Goal: Transaction & Acquisition: Purchase product/service

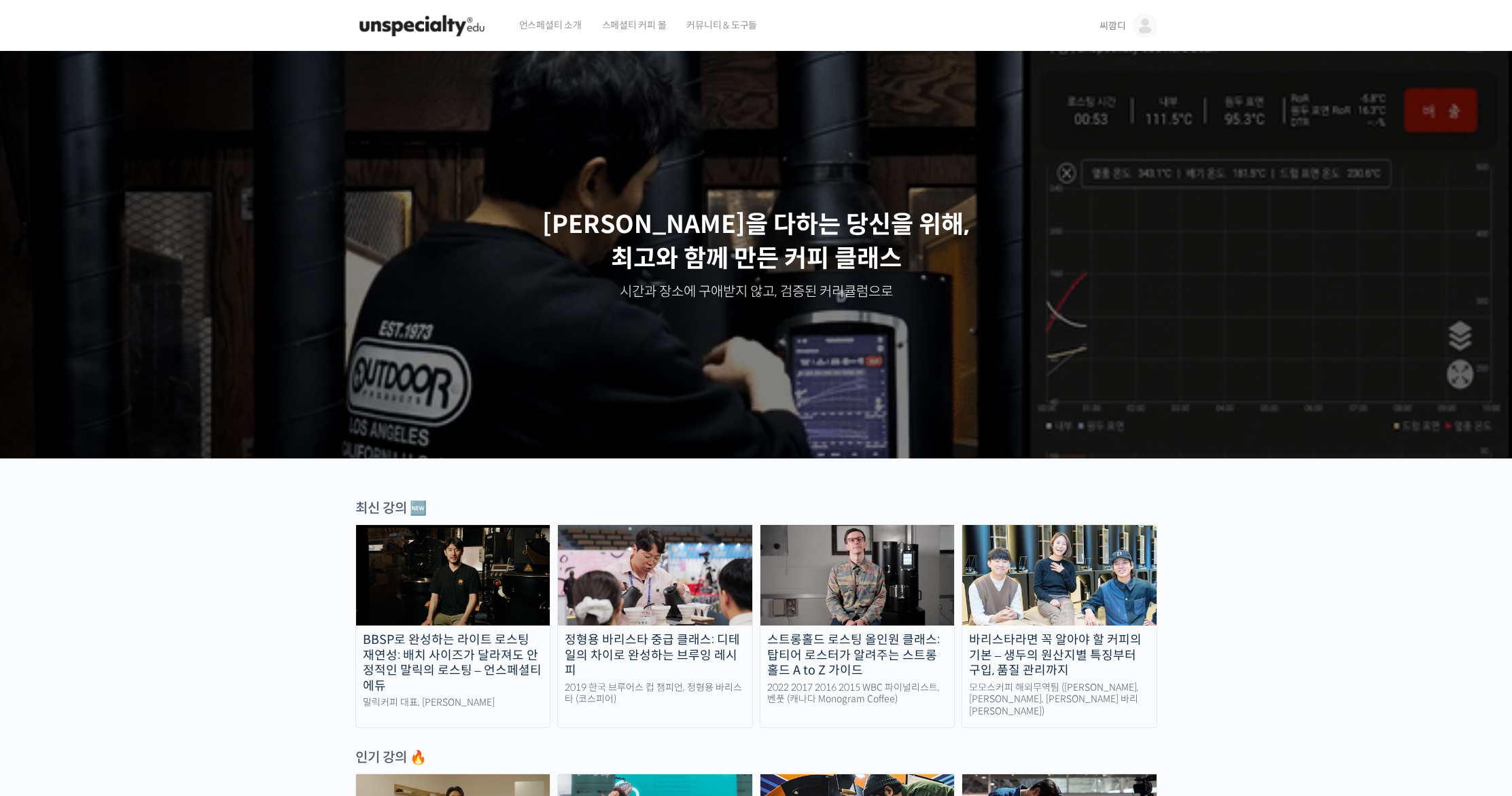
click at [1111, 26] on span "씨깜디" at bounding box center [1112, 26] width 26 height 12
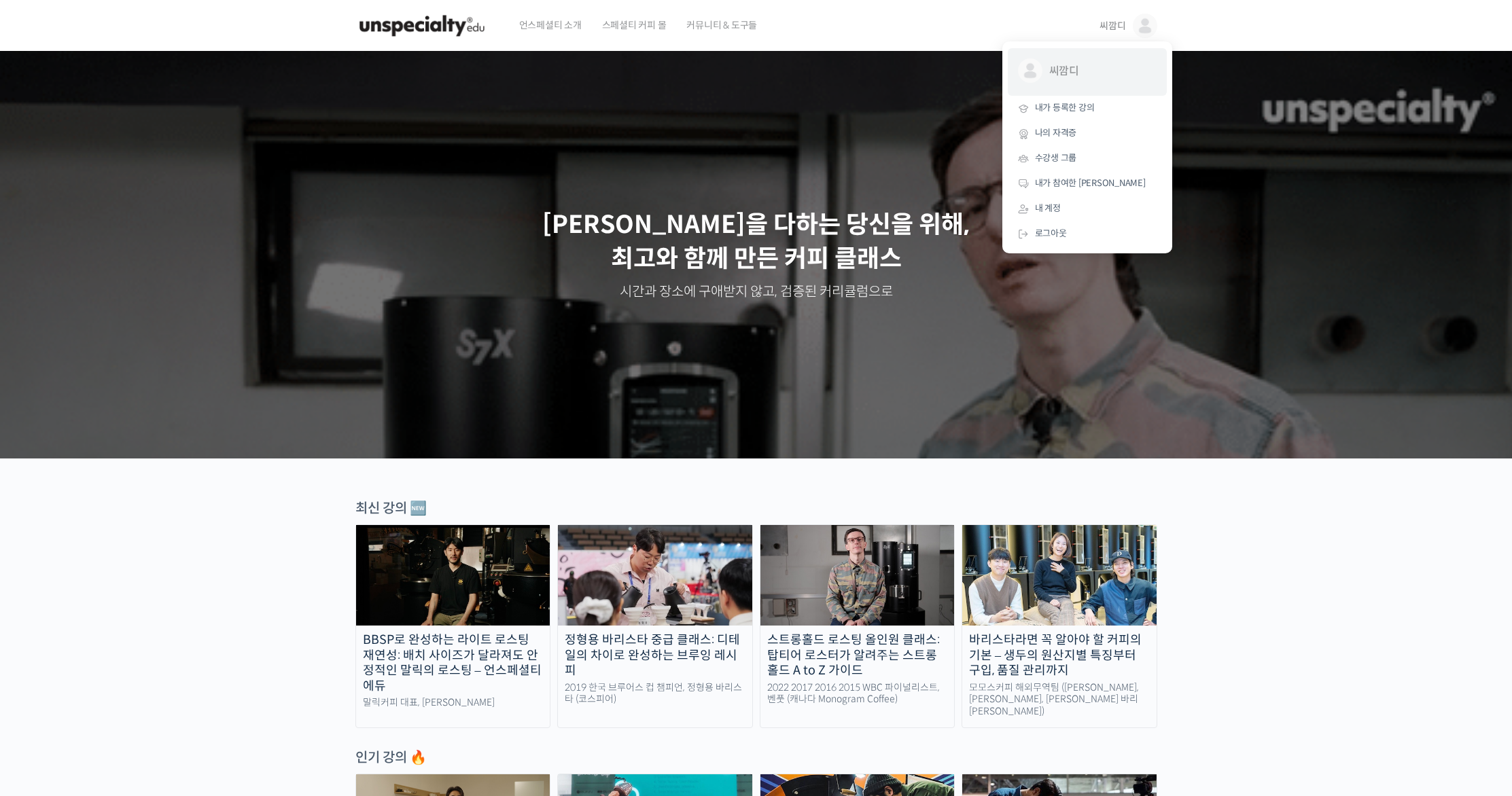
click at [1070, 78] on span "씨깜디" at bounding box center [1100, 71] width 101 height 26
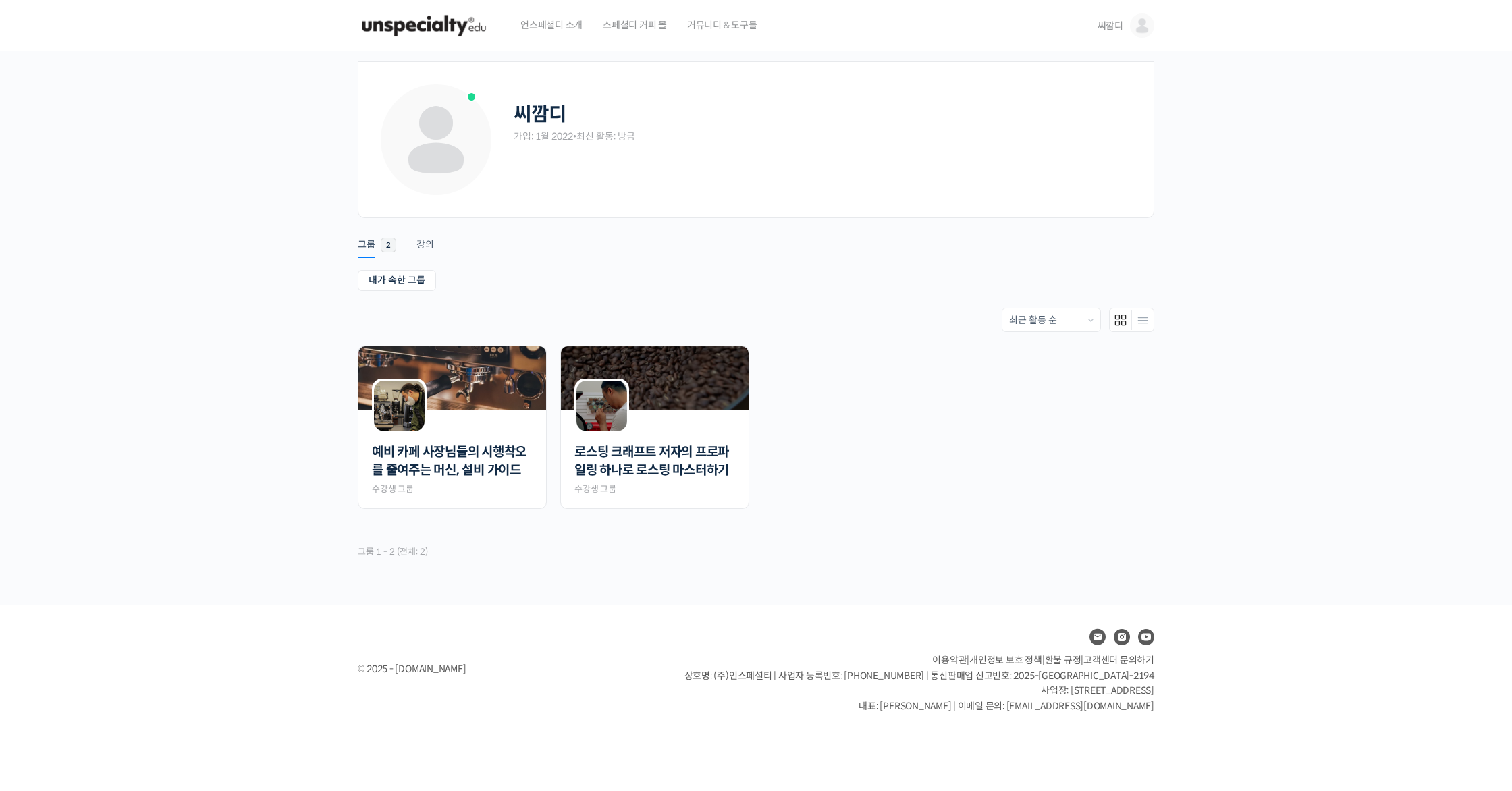
click at [767, 285] on ul "내가 속한 그룹 받은 초대" at bounding box center [755, 282] width 796 height 24
click at [1114, 22] on span "씨깜디" at bounding box center [1110, 25] width 25 height 12
click at [1074, 113] on span "내가 등록한 강의" at bounding box center [1062, 107] width 59 height 11
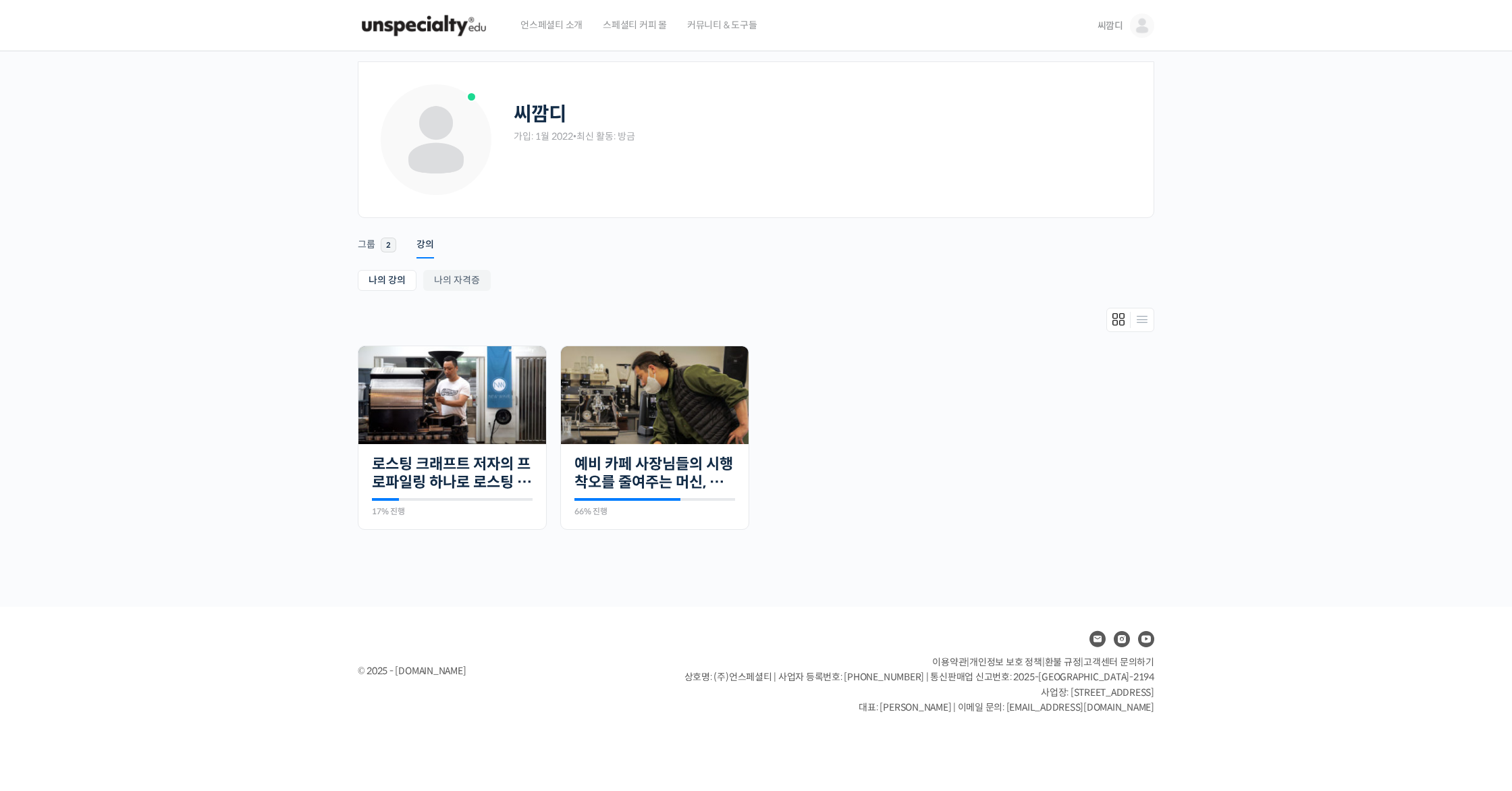
click at [1139, 23] on img at bounding box center [1142, 25] width 24 height 24
click at [929, 215] on div "씨깜디 가입: 1월 2022 • 최신 활동: 방금" at bounding box center [756, 149] width 755 height 135
click at [439, 33] on img at bounding box center [424, 25] width 133 height 40
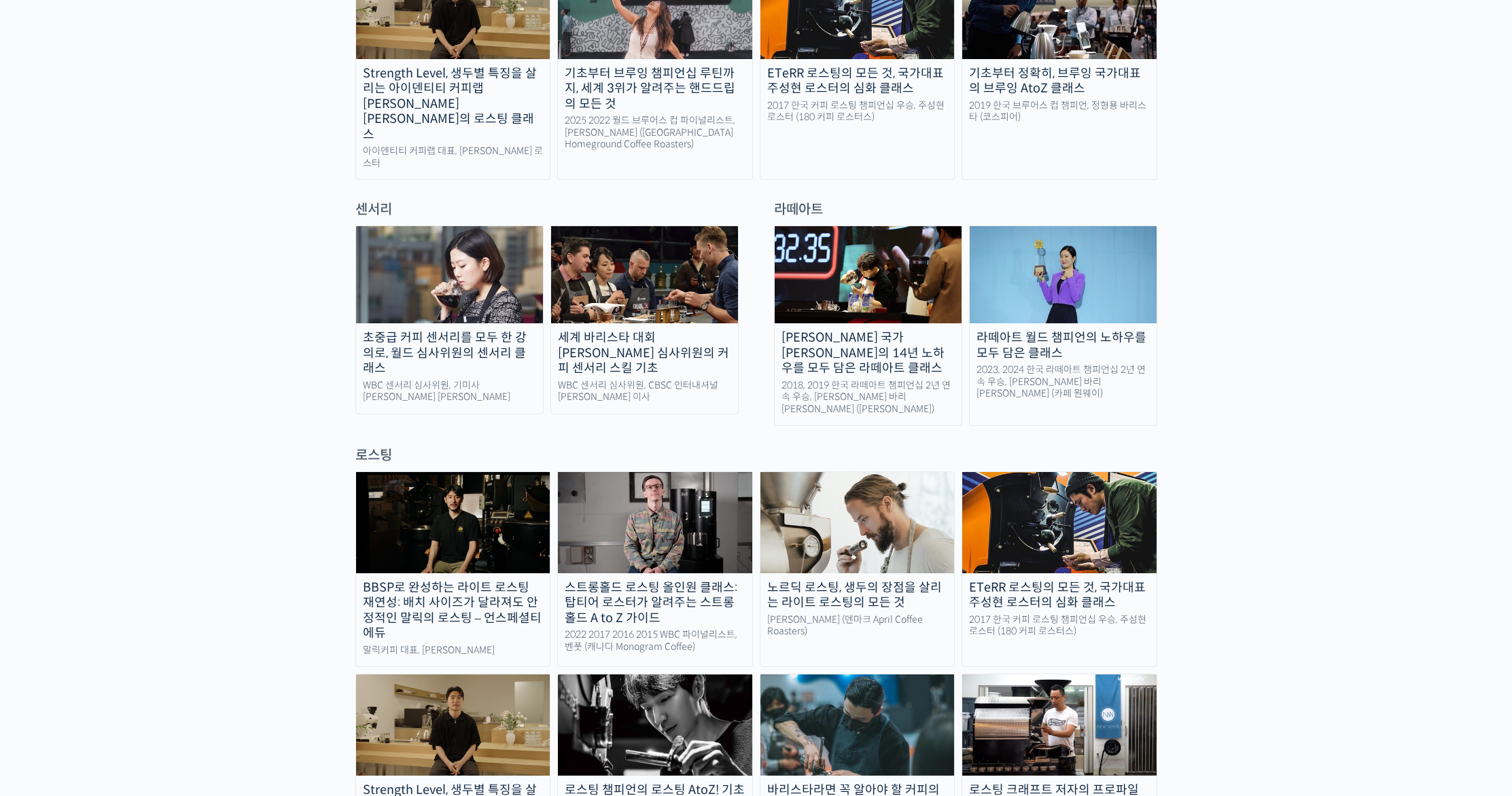
scroll to position [889, 0]
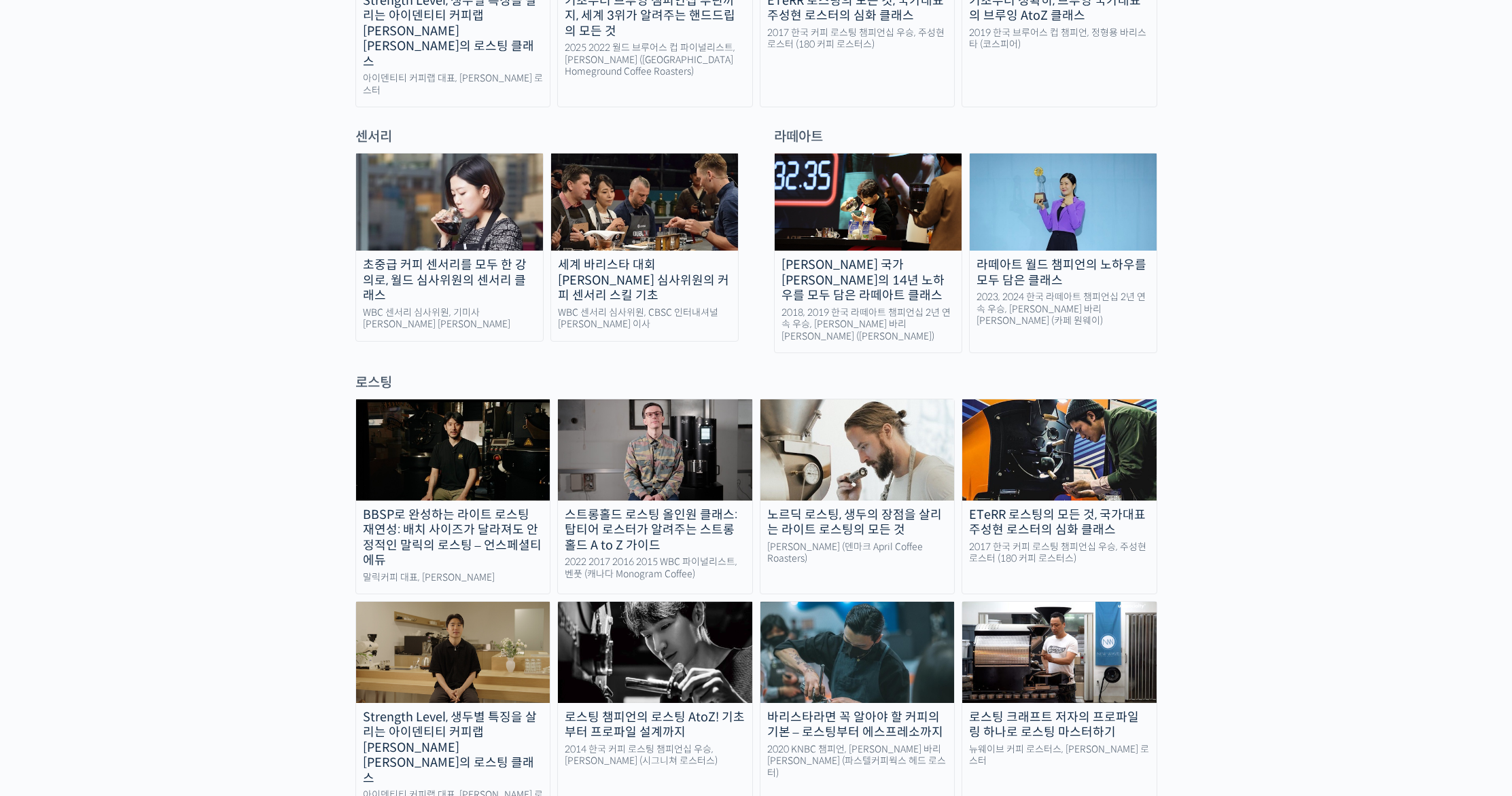
click at [676, 211] on img at bounding box center [644, 201] width 187 height 97
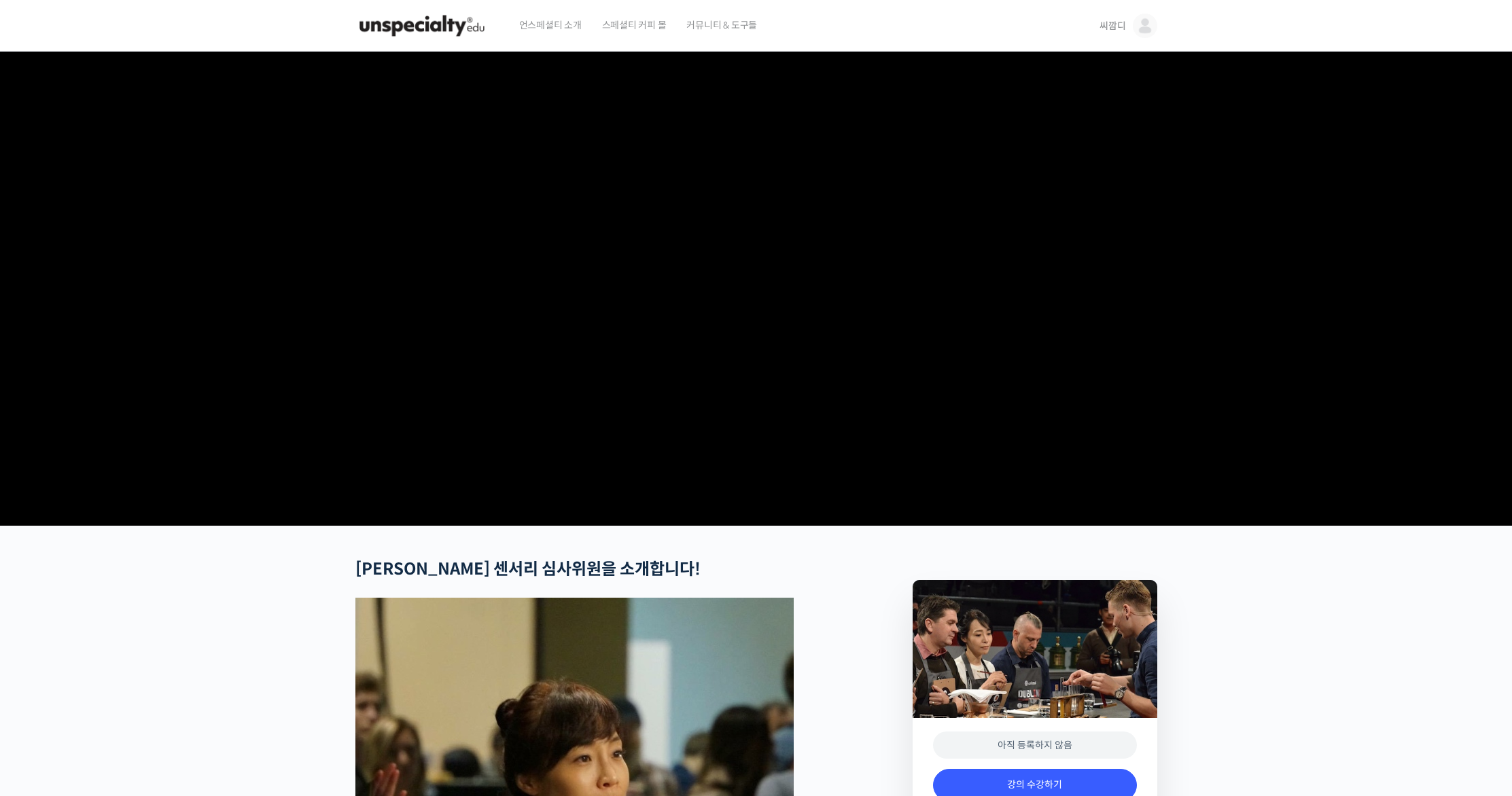
scroll to position [490, 0]
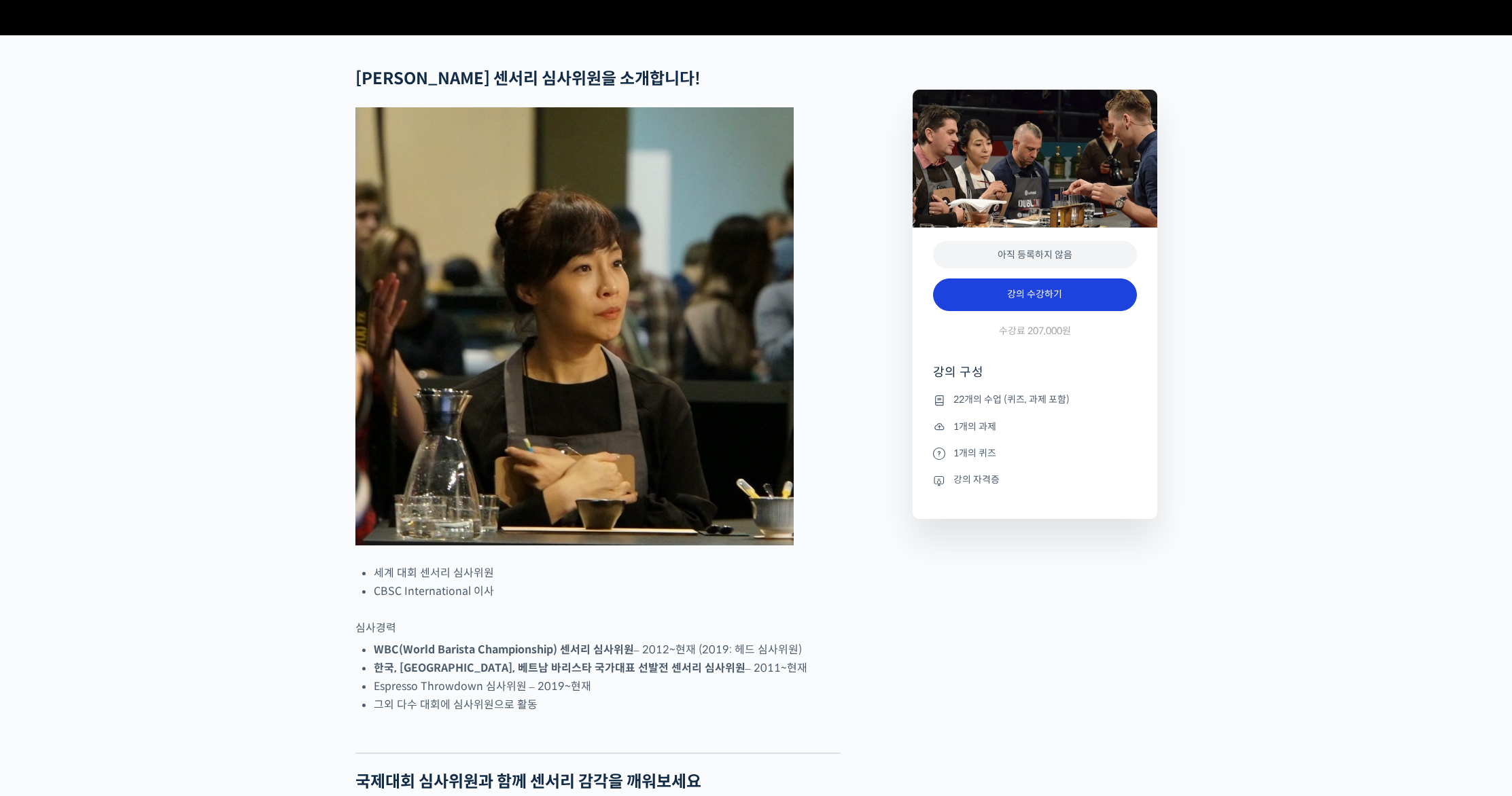
click at [985, 311] on link "강의 수강하기" at bounding box center [1034, 294] width 204 height 33
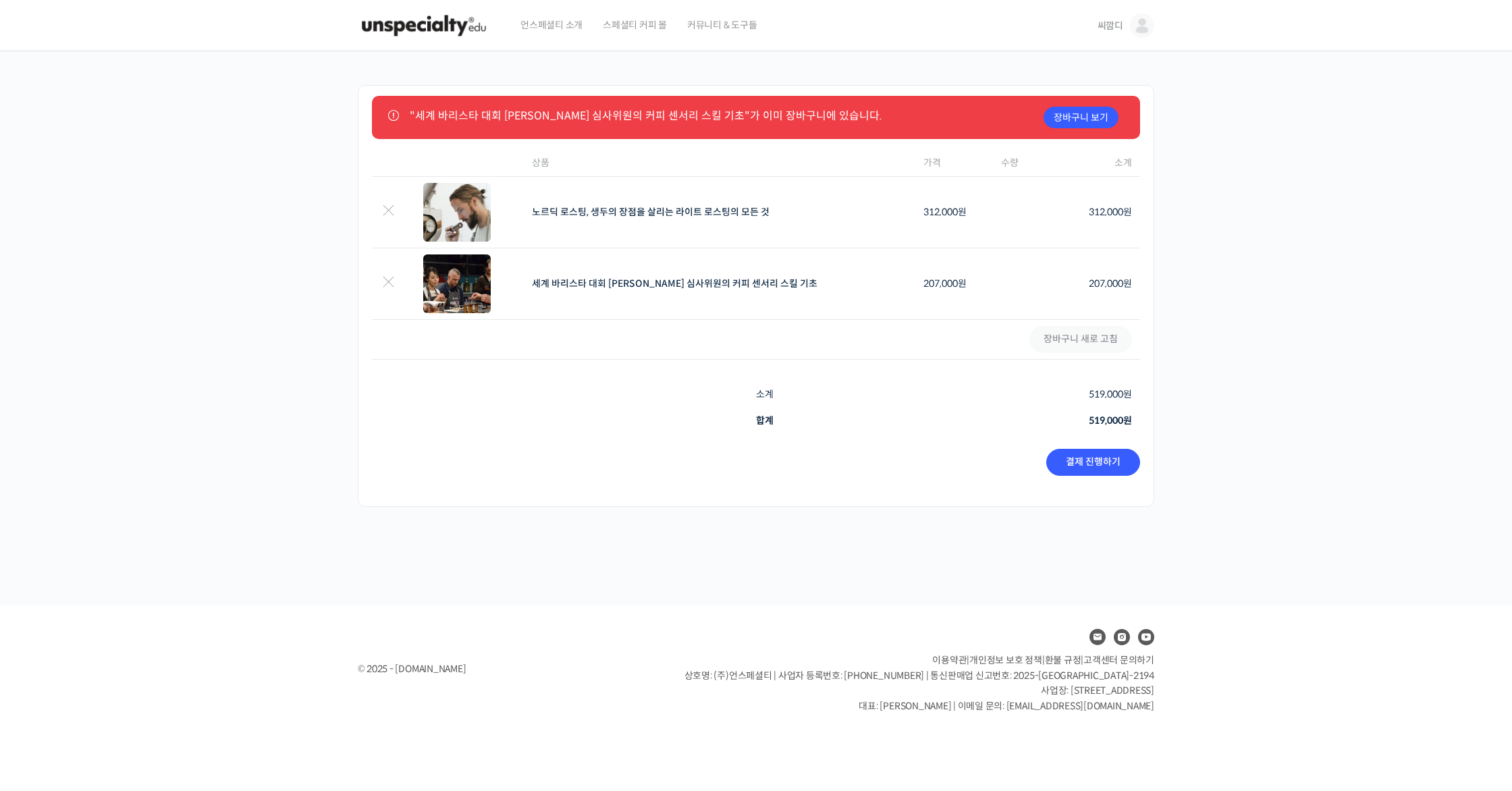
click at [1126, 291] on td "207,000 원" at bounding box center [1101, 283] width 77 height 71
drag, startPoint x: 1091, startPoint y: 288, endPoint x: 1104, endPoint y: 289, distance: 13.0
click at [1103, 289] on td "207,000 원" at bounding box center [1101, 283] width 77 height 71
click at [1104, 289] on td "207,000 원" at bounding box center [1101, 283] width 77 height 71
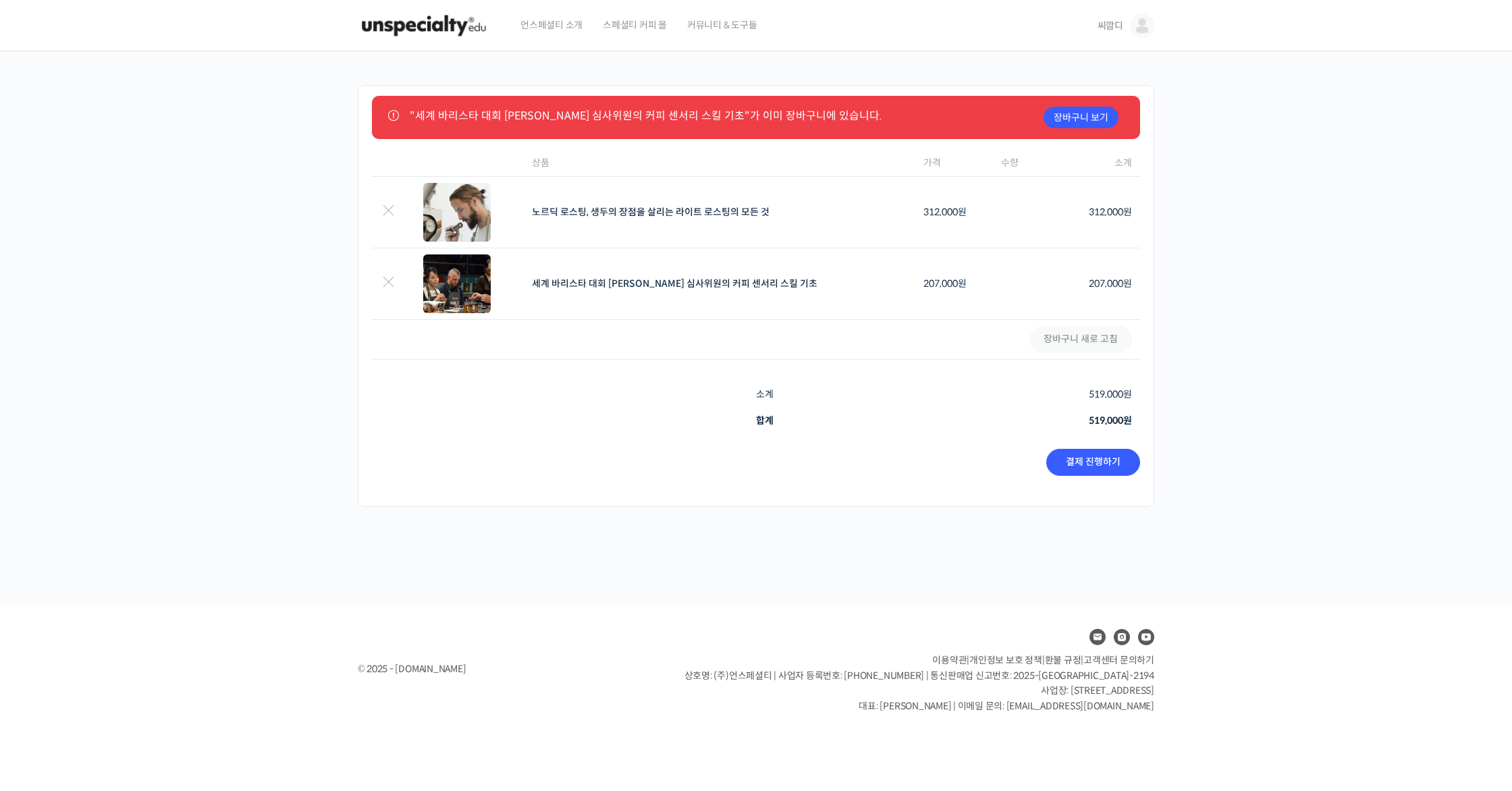
click at [706, 288] on link "세계 바리스타 대회 [PERSON_NAME] 심사위원의 커피 센서리 스킬 기초" at bounding box center [674, 283] width 286 height 12
click at [878, 345] on td "장바구니 새로 고침" at bounding box center [755, 340] width 768 height 39
click at [1064, 455] on link "결제 진행하기" at bounding box center [1093, 462] width 94 height 27
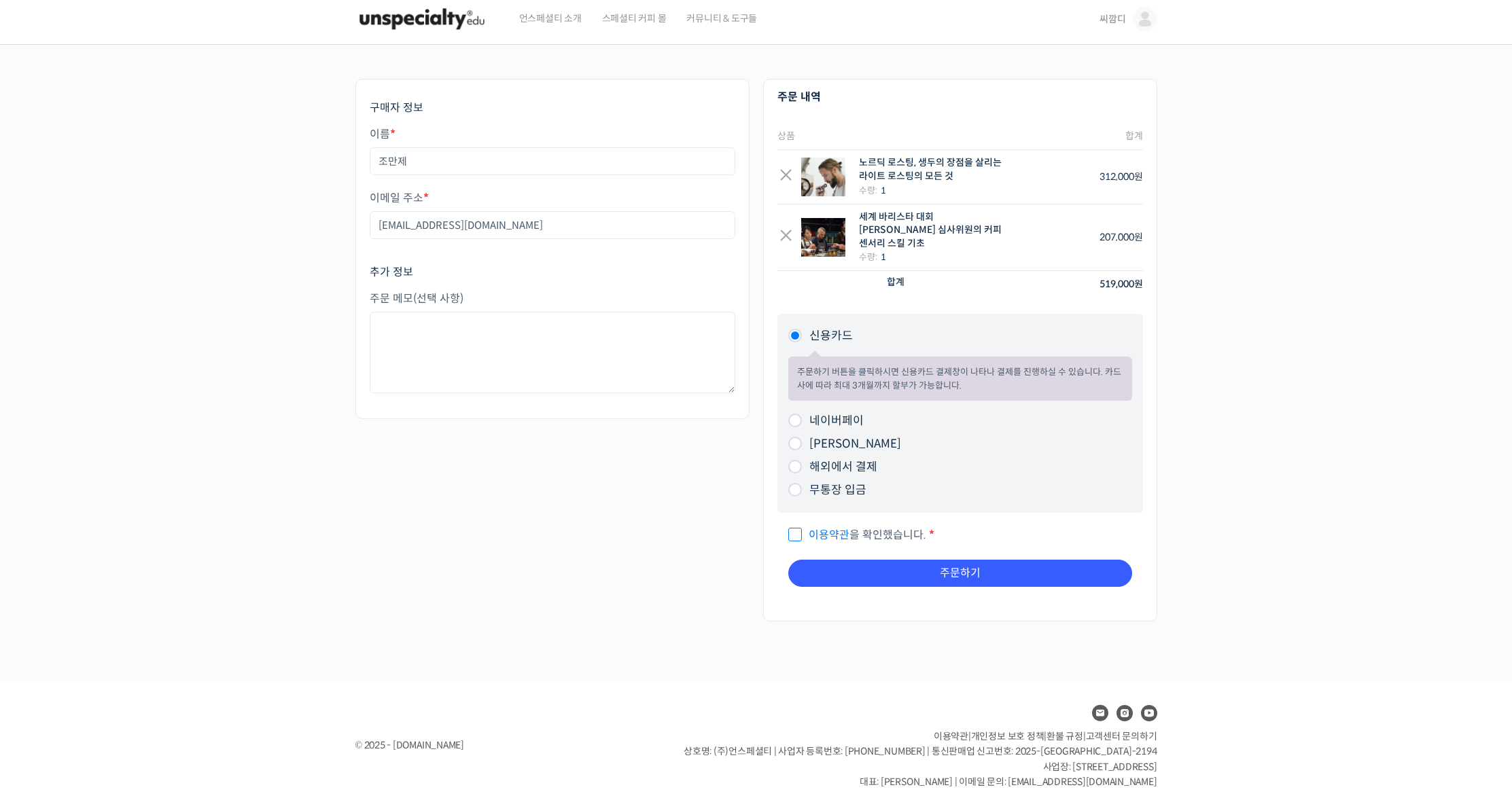
scroll to position [8, 0]
click at [880, 523] on p "이용약관 을 확인했습니다. *" at bounding box center [960, 534] width 344 height 23
click at [882, 527] on span "이용약관 을 확인했습니다." at bounding box center [857, 534] width 138 height 14
click at [797, 524] on input "이용약관 을 확인했습니다. *" at bounding box center [792, 528] width 9 height 9
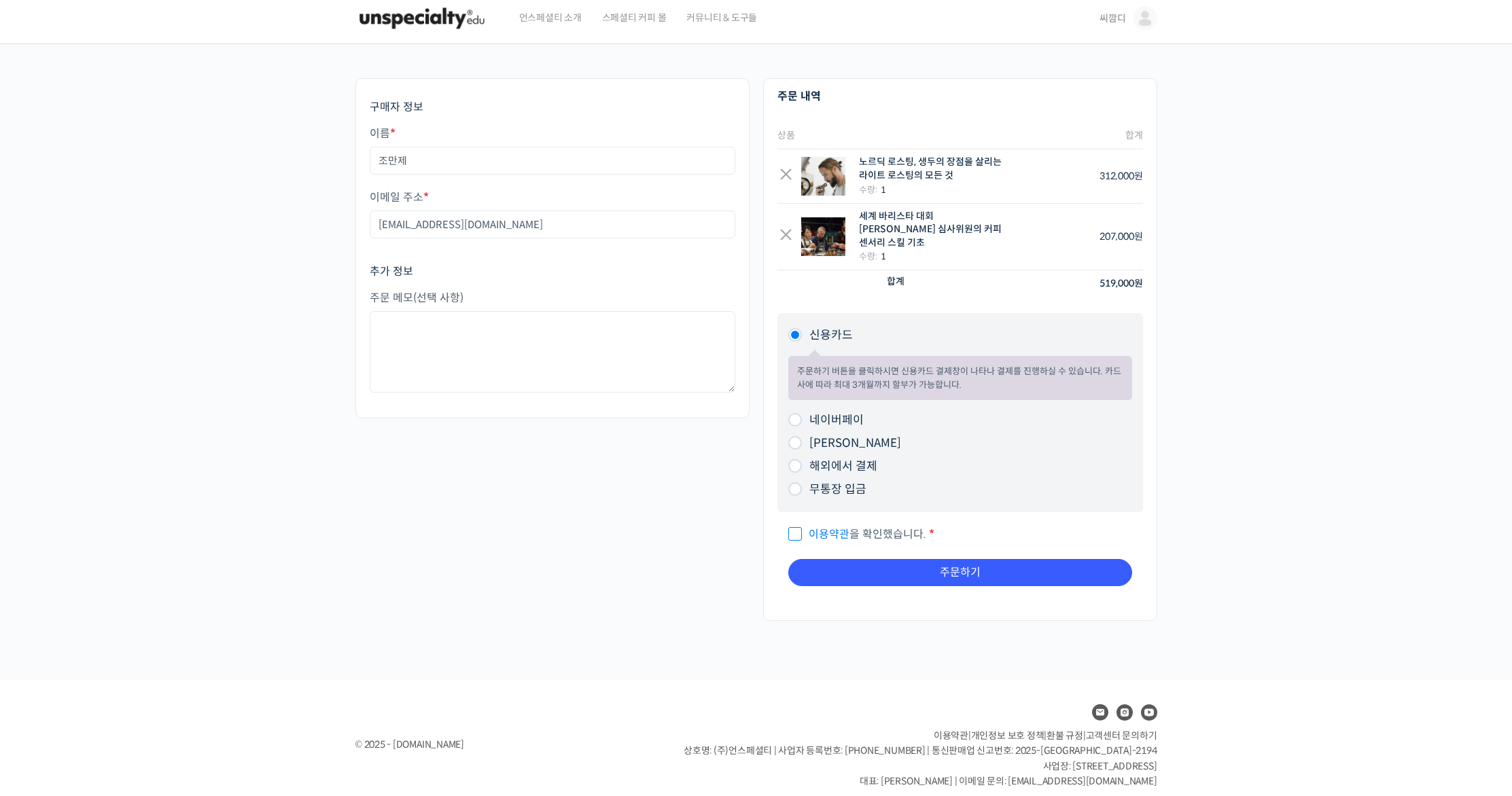
checkbox input "true"
click at [926, 559] on button "주문하기" at bounding box center [960, 573] width 344 height 27
click at [880, 527] on span "이용약관 을 확인했습니다." at bounding box center [857, 534] width 138 height 14
click at [797, 524] on input "이용약관 을 확인했습니다. *" at bounding box center [792, 528] width 9 height 9
checkbox input "true"
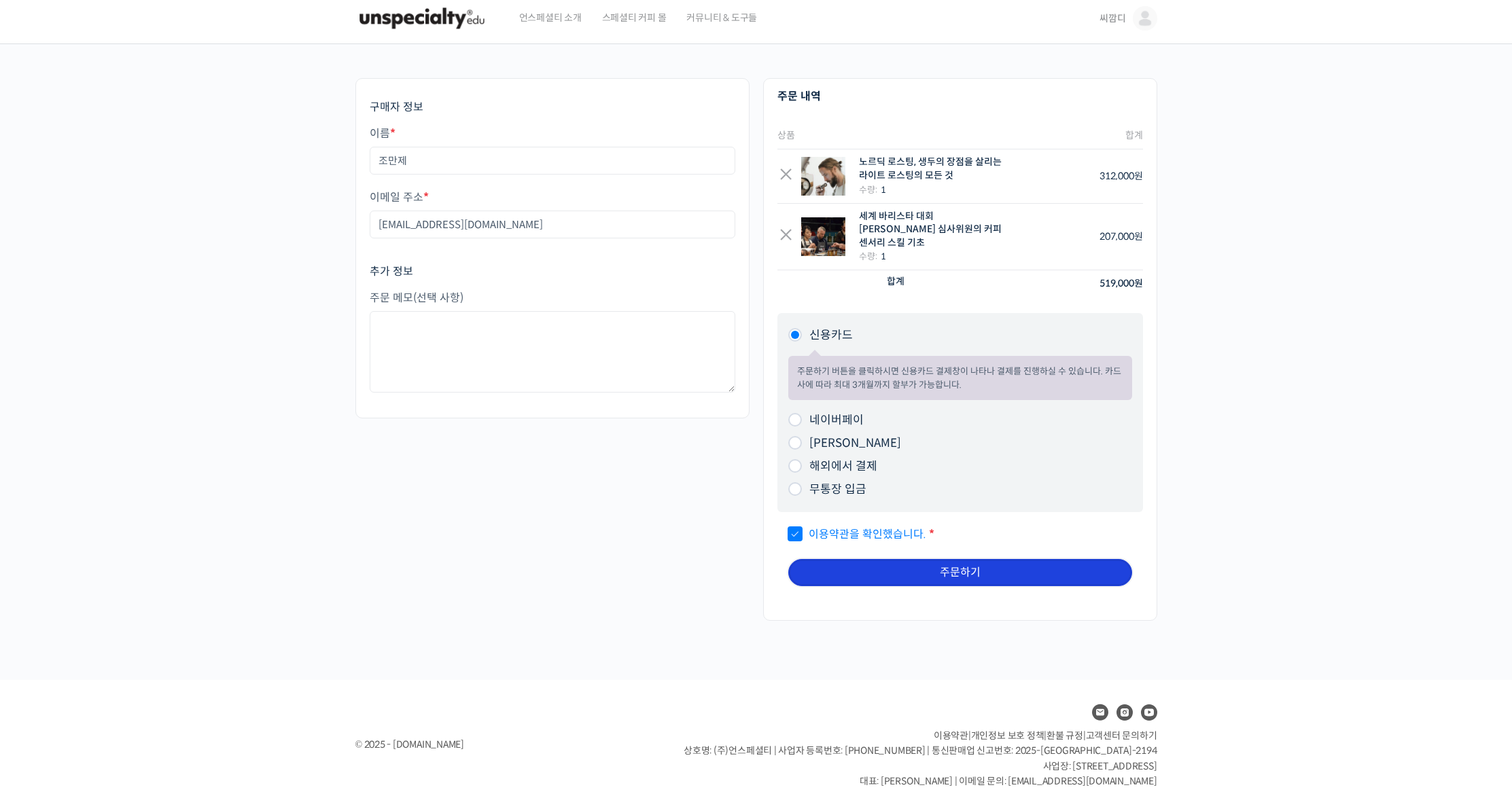
click at [909, 559] on button "주문하기" at bounding box center [960, 573] width 344 height 27
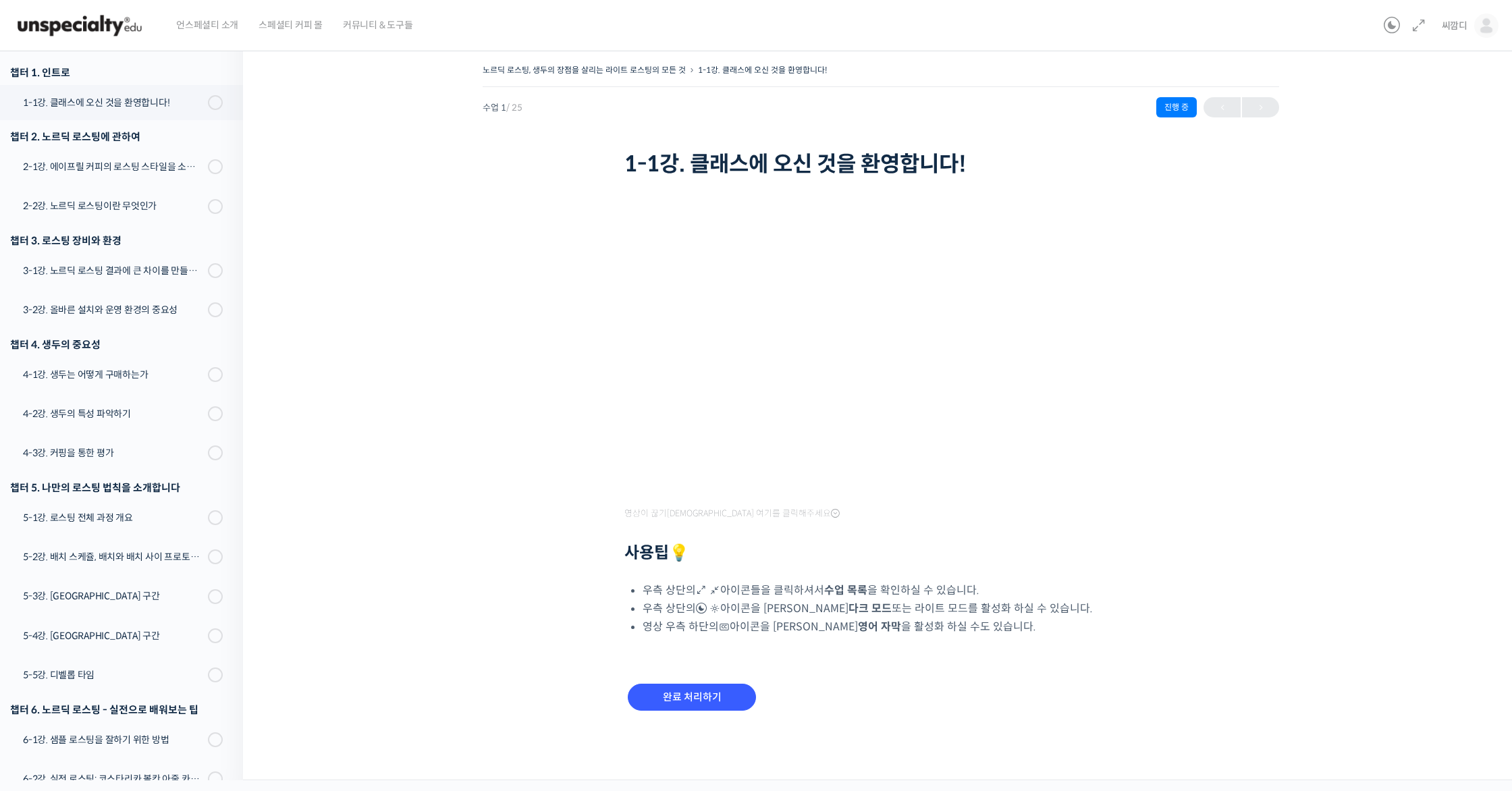
scroll to position [171, 0]
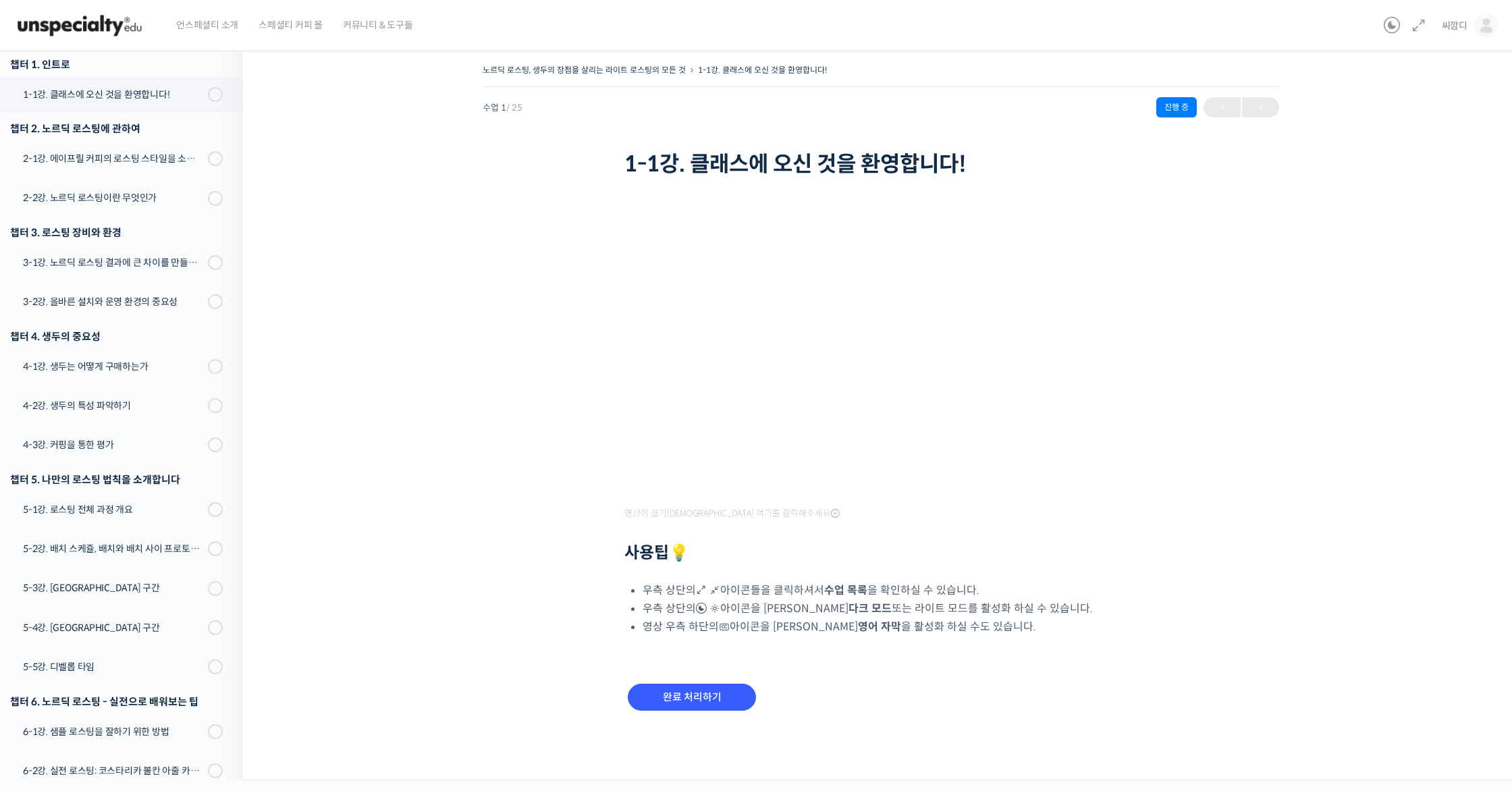
click at [514, 576] on div "노르딕 로스팅, 생두의 장점을 살리는 라이트 로스팅의 모든 것 1-1강. 클래스에 오신 것을 환영합니다! 진행 중 수업 1 / 25 진행 중 …" at bounding box center [881, 403] width 1141 height 685
click at [1171, 412] on div "노르딕 로스팅, 생두의 장점을 살리는 라이트 로스팅의 모든 것 1-1강. 클래스에 오신 것을 환영합니다! 진행 중 수업 1 / 25 진행 중 …" at bounding box center [881, 403] width 1141 height 685
click at [1078, 599] on li "우측 상단의 아이콘을 클릭하셔서 다크 모드 또는 라이트 모드를 활성화 하실 수 있습니다." at bounding box center [890, 608] width 495 height 18
click at [155, 79] on link "1-1강. 클래스에 오신 것을 환영합니다!" at bounding box center [118, 94] width 250 height 35
click at [150, 97] on div "1-1강. 클래스에 오신 것을 환영합니다!" at bounding box center [114, 94] width 181 height 15
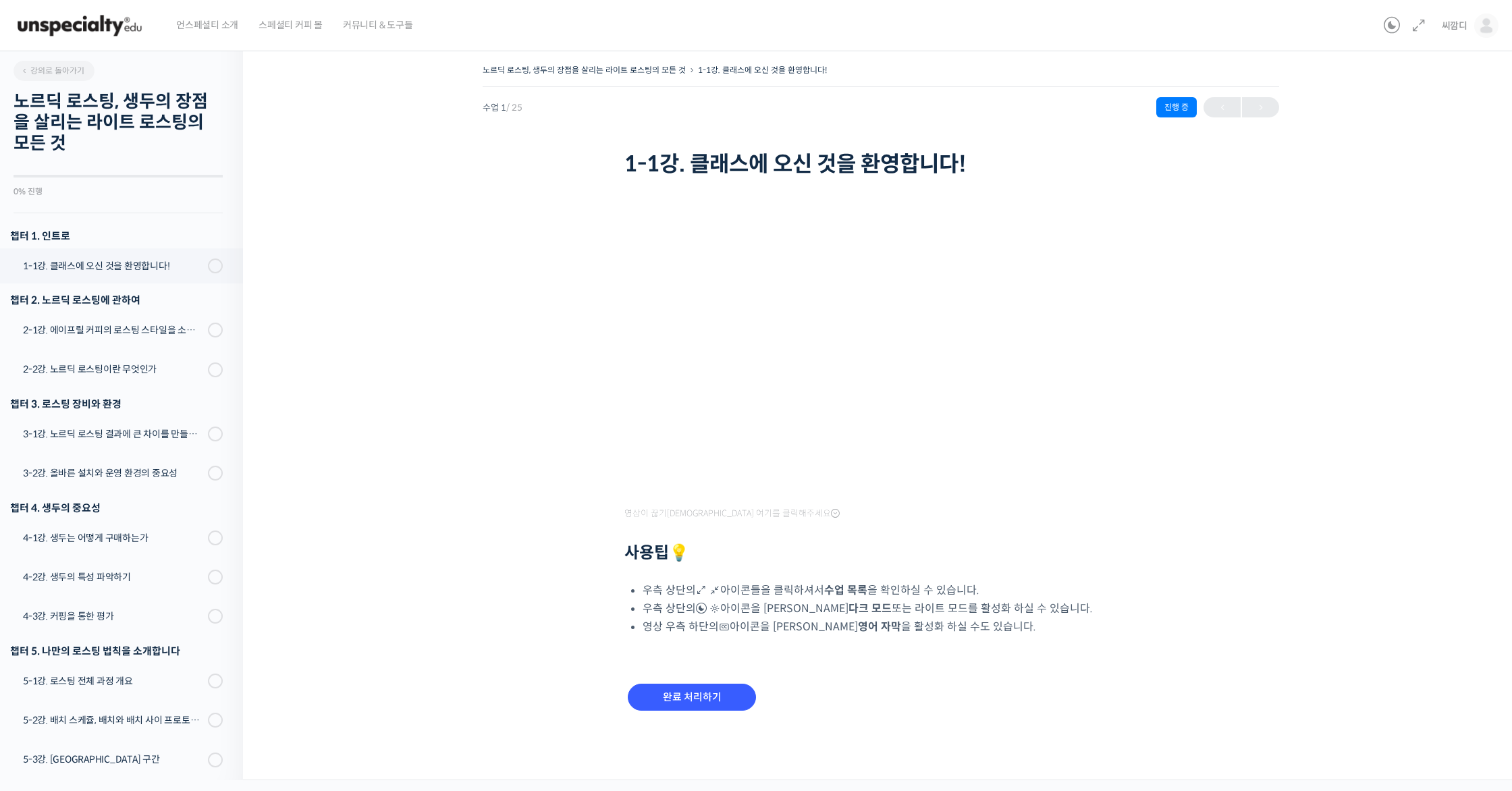
click at [373, 279] on div "노르딕 로스팅, 생두의 장점을 살리는 라이트 로스팅의 모든 것 1-1강. 클래스에 오신 것을 환영합니다! 진행 중 수업 1 / 25 진행 중 …" at bounding box center [881, 403] width 1141 height 685
click at [137, 321] on link "2-1강. 에이프릴 커피의 로스팅 스타일을 소개합니다" at bounding box center [118, 330] width 250 height 35
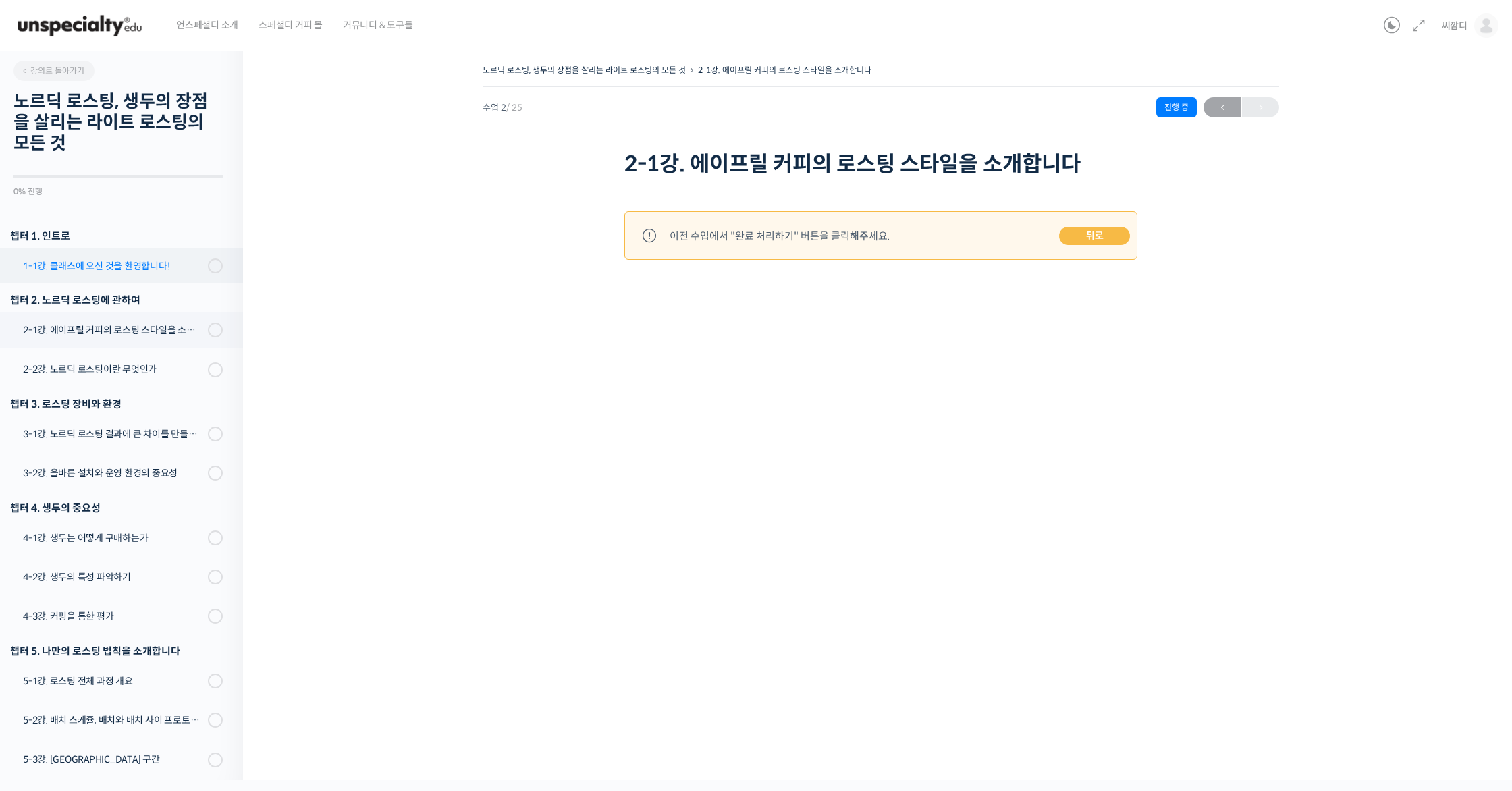
click at [143, 279] on link "1-1강. 클래스에 오신 것을 환영합니다!" at bounding box center [118, 266] width 250 height 35
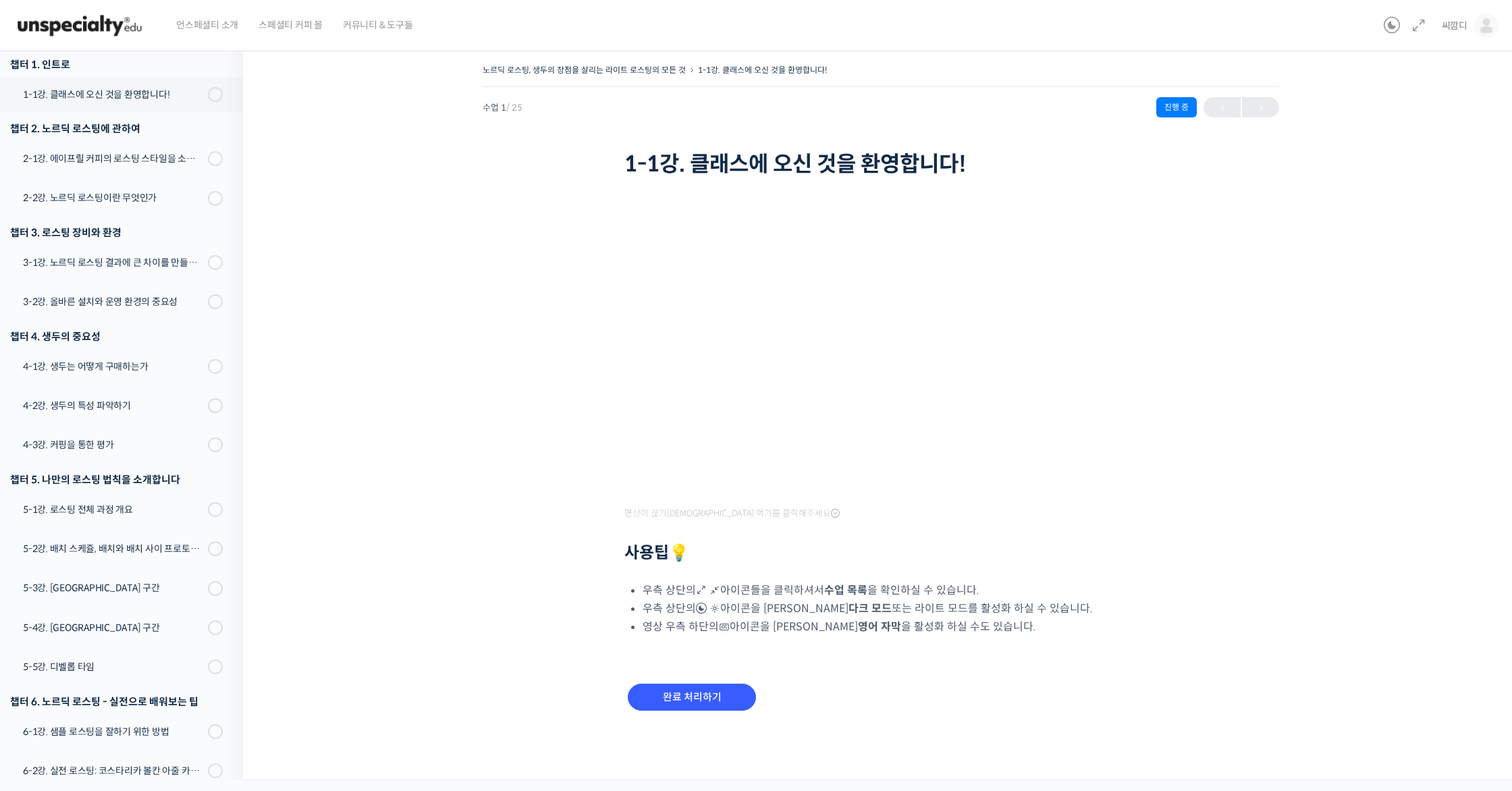
scroll to position [171, 0]
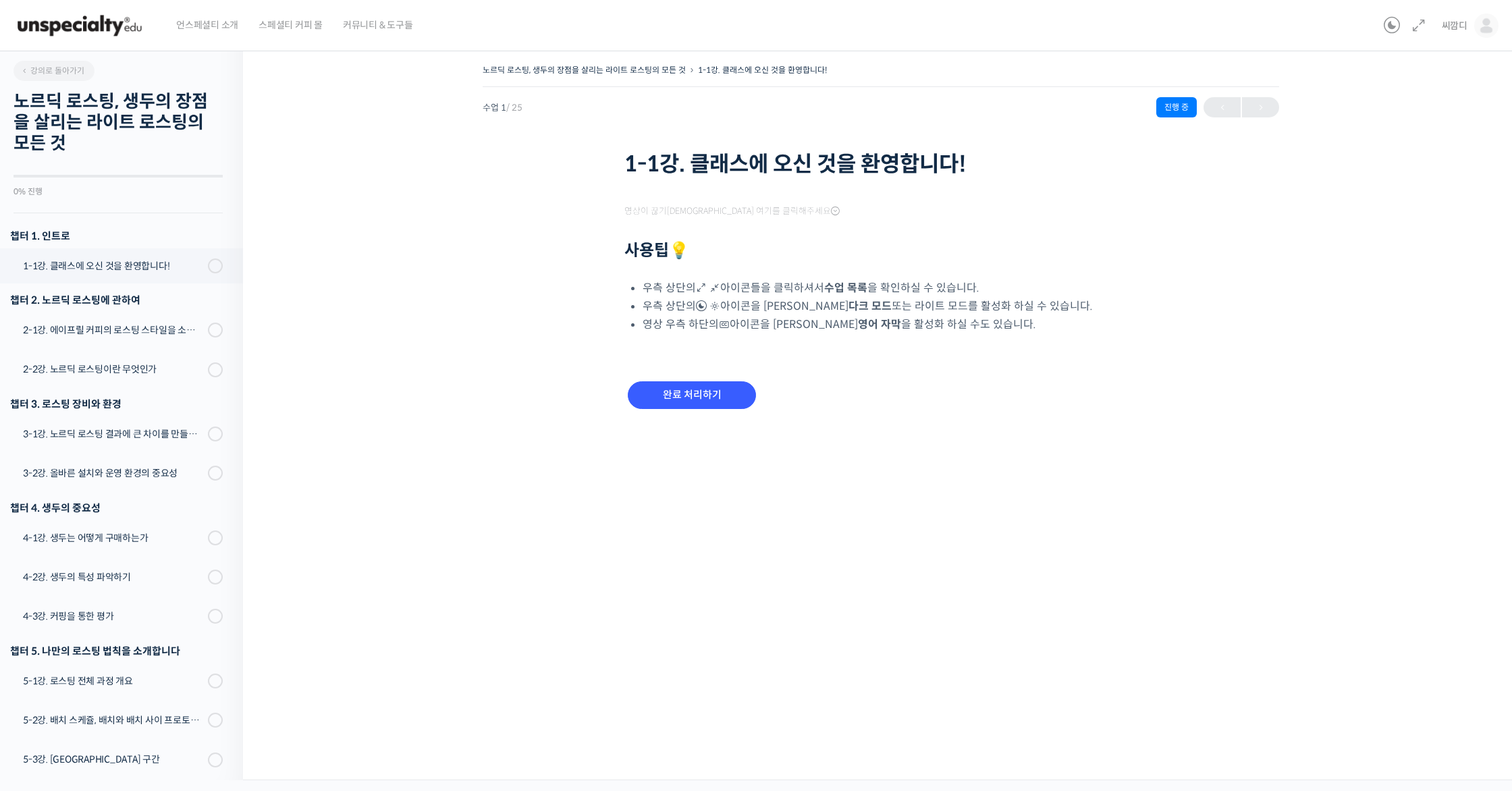
click at [700, 682] on div "노르딕 로스팅, 생두의 장점을 살리는 라이트 로스팅의 모든 것 1-1강. 클래스에 오신 것을 환영합니다! 진행 중 수업 1 / 25 진행 중 …" at bounding box center [881, 410] width 1276 height 740
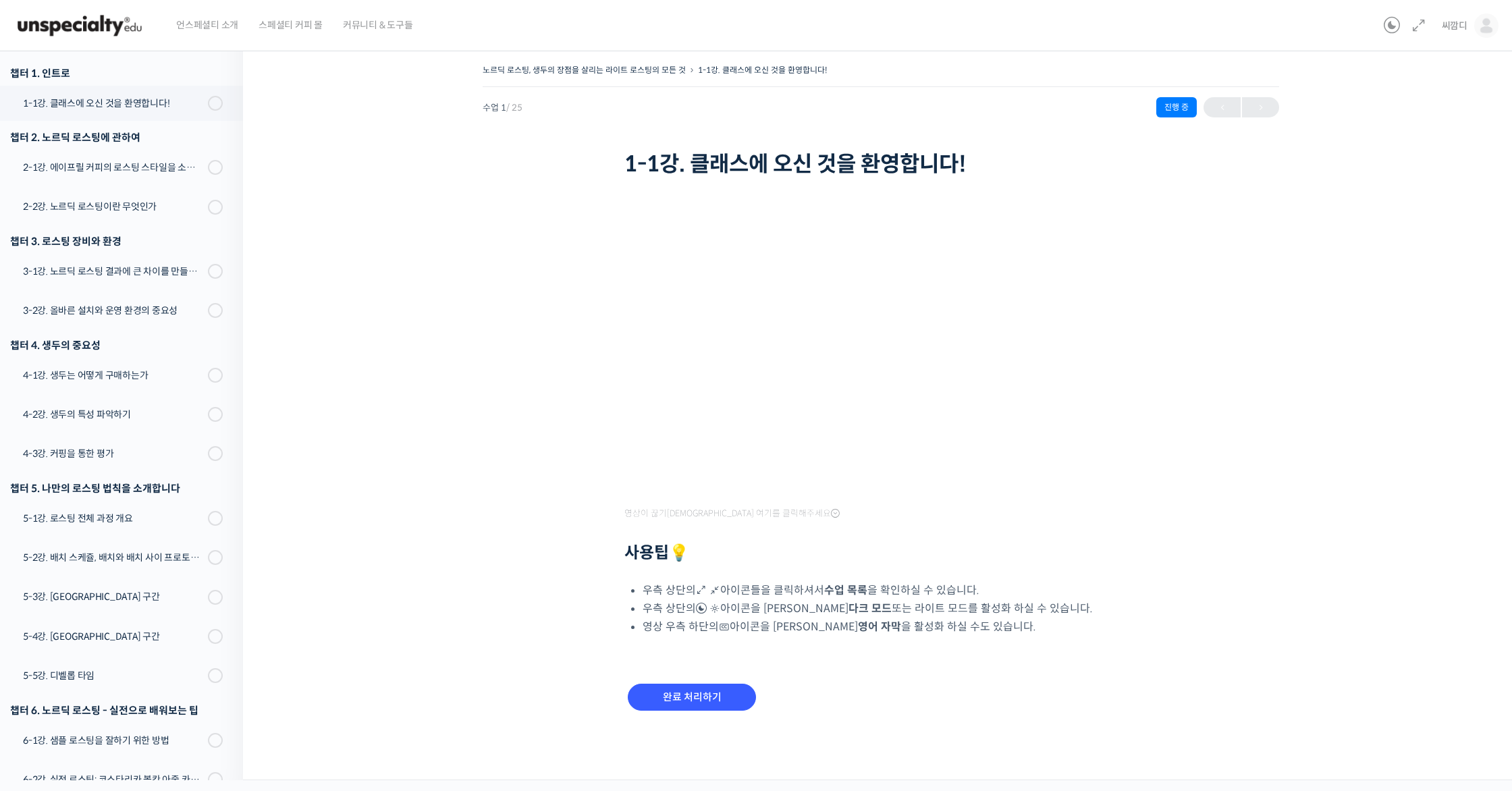
scroll to position [171, 0]
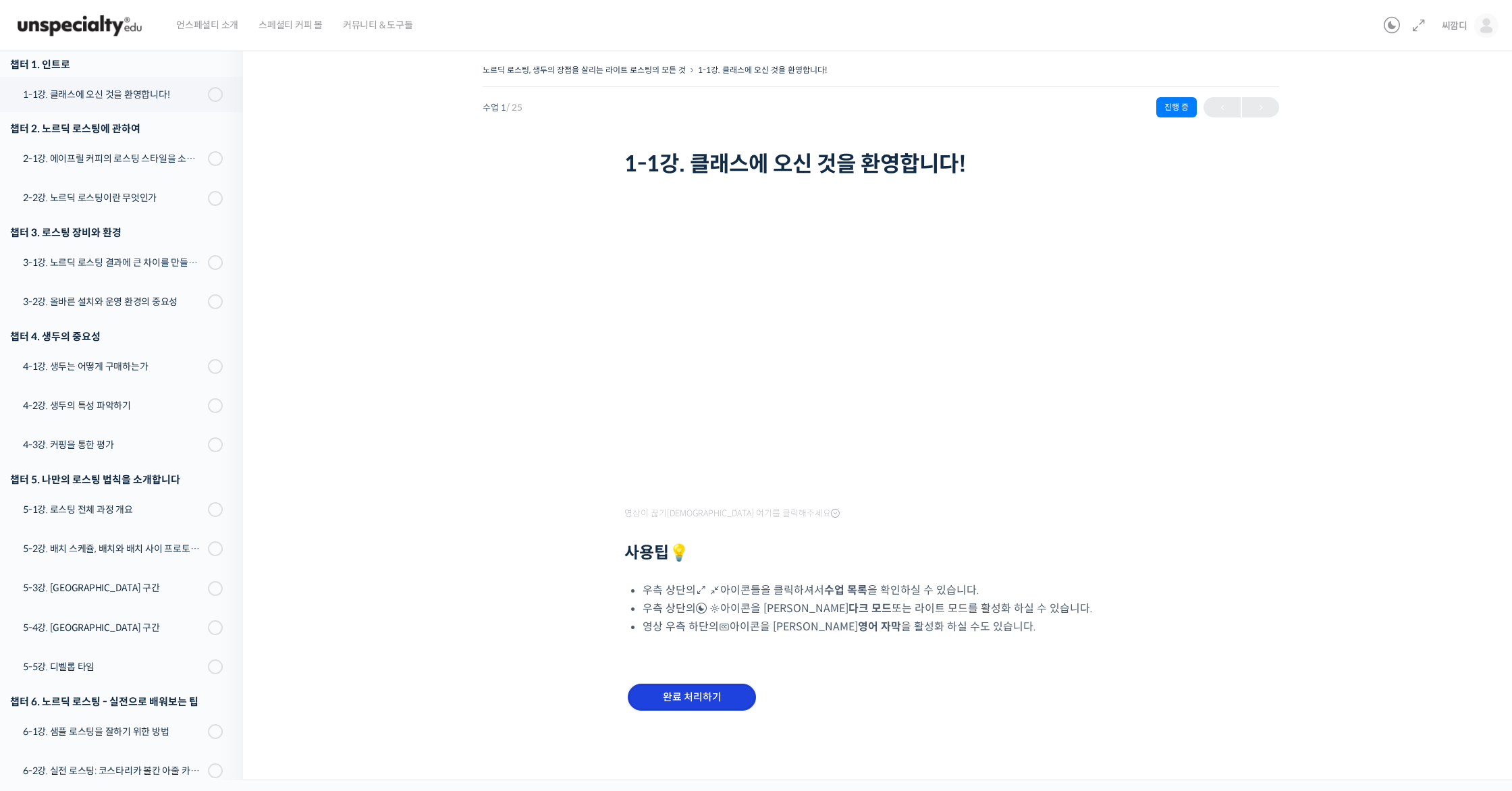
click at [697, 687] on input "완료 처리하기" at bounding box center [692, 697] width 128 height 27
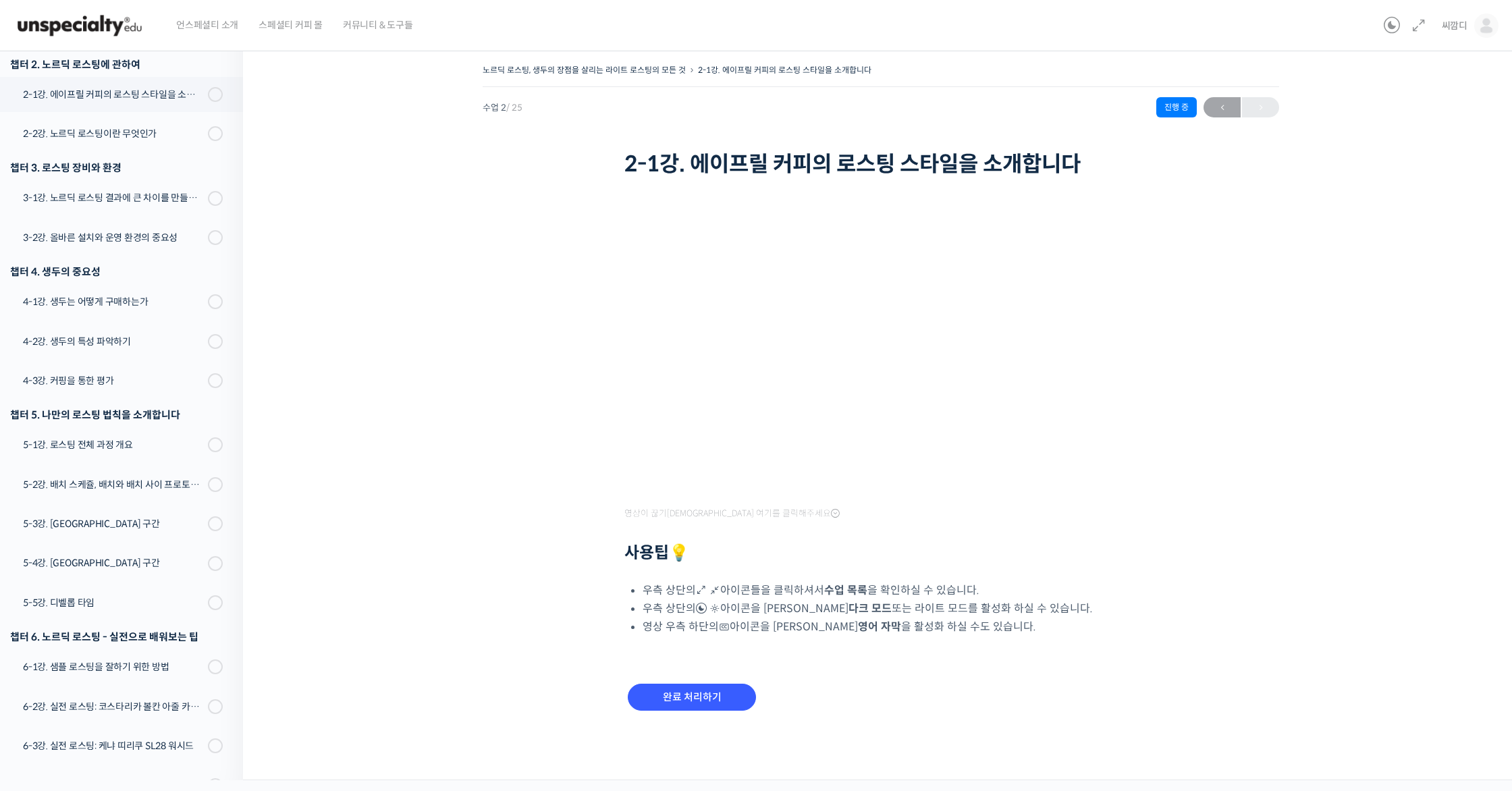
scroll to position [237, 0]
click at [417, 329] on div "노르딕 로스팅, 생두의 장점을 살리는 라이트 로스팅의 모든 것 2-1강. 에이프릴 커피의 로스팅 스타일을 소개합니다 진행 중 수업 2 / 25…" at bounding box center [881, 403] width 1141 height 685
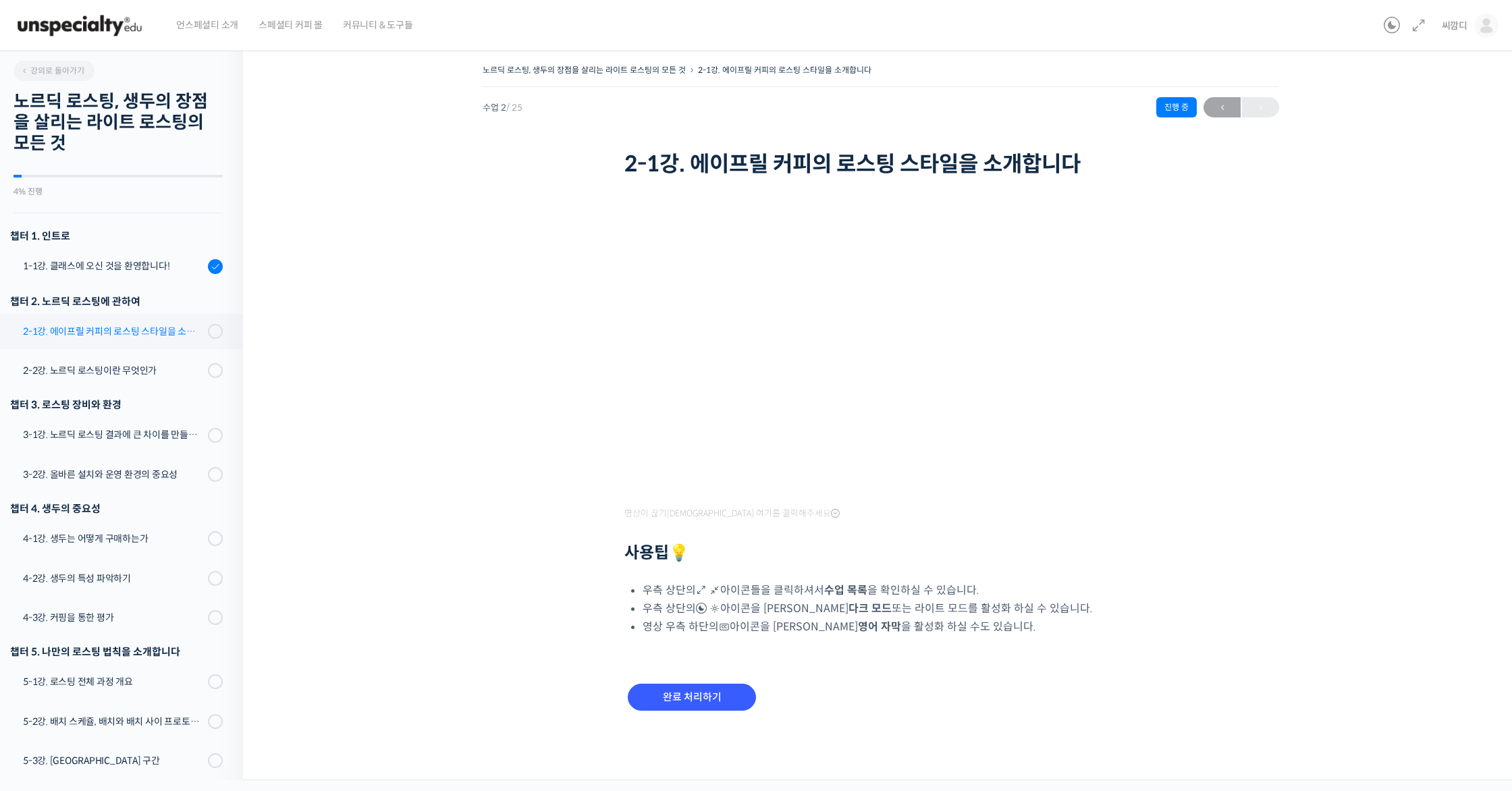
click at [126, 329] on div "2-1강. 에이프릴 커피의 로스팅 스타일을 소개합니다" at bounding box center [114, 331] width 181 height 15
click at [164, 325] on div "2-1강. 에이프릴 커피의 로스팅 스타일을 소개합니다" at bounding box center [114, 331] width 181 height 15
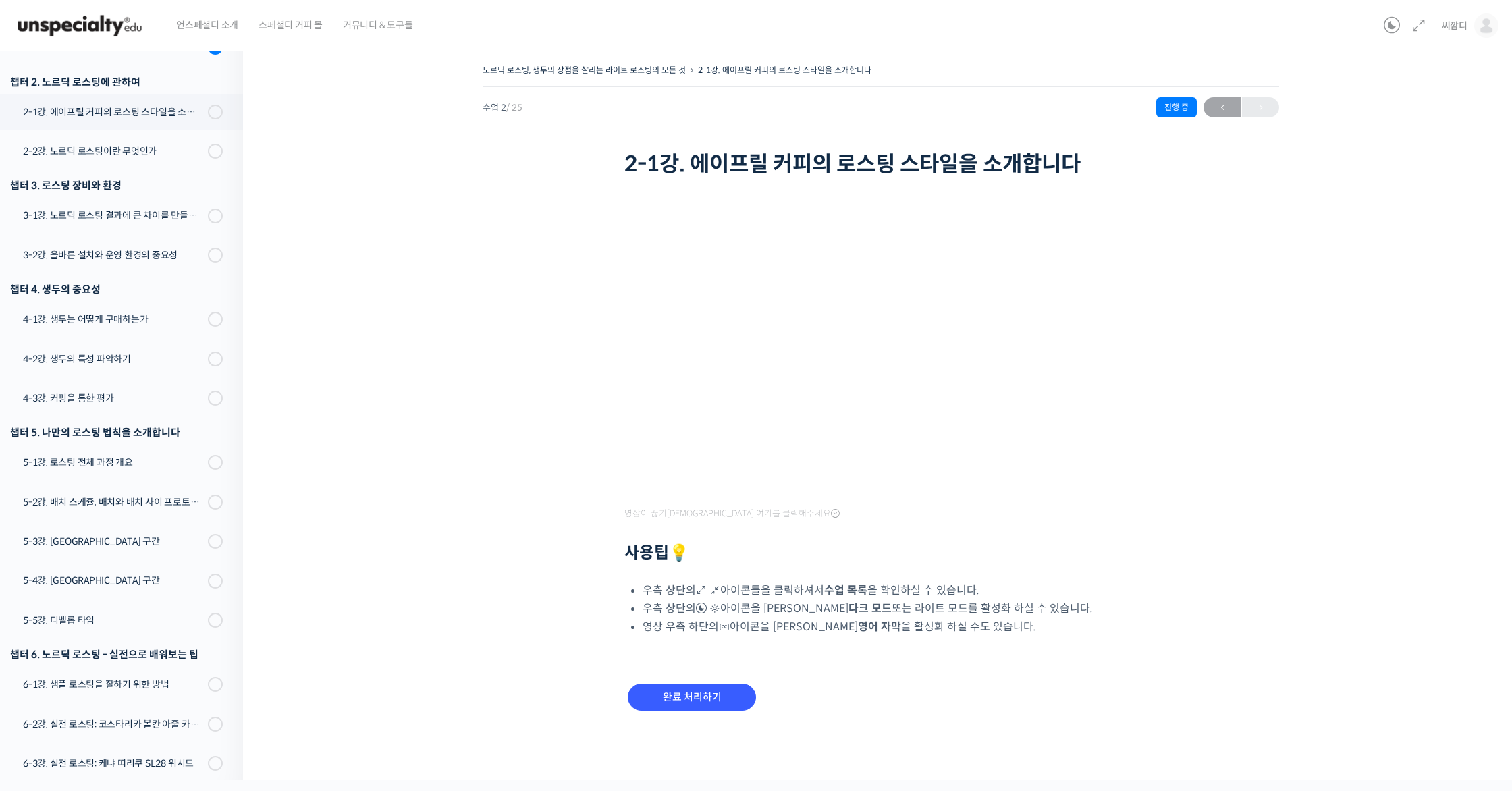
scroll to position [237, 0]
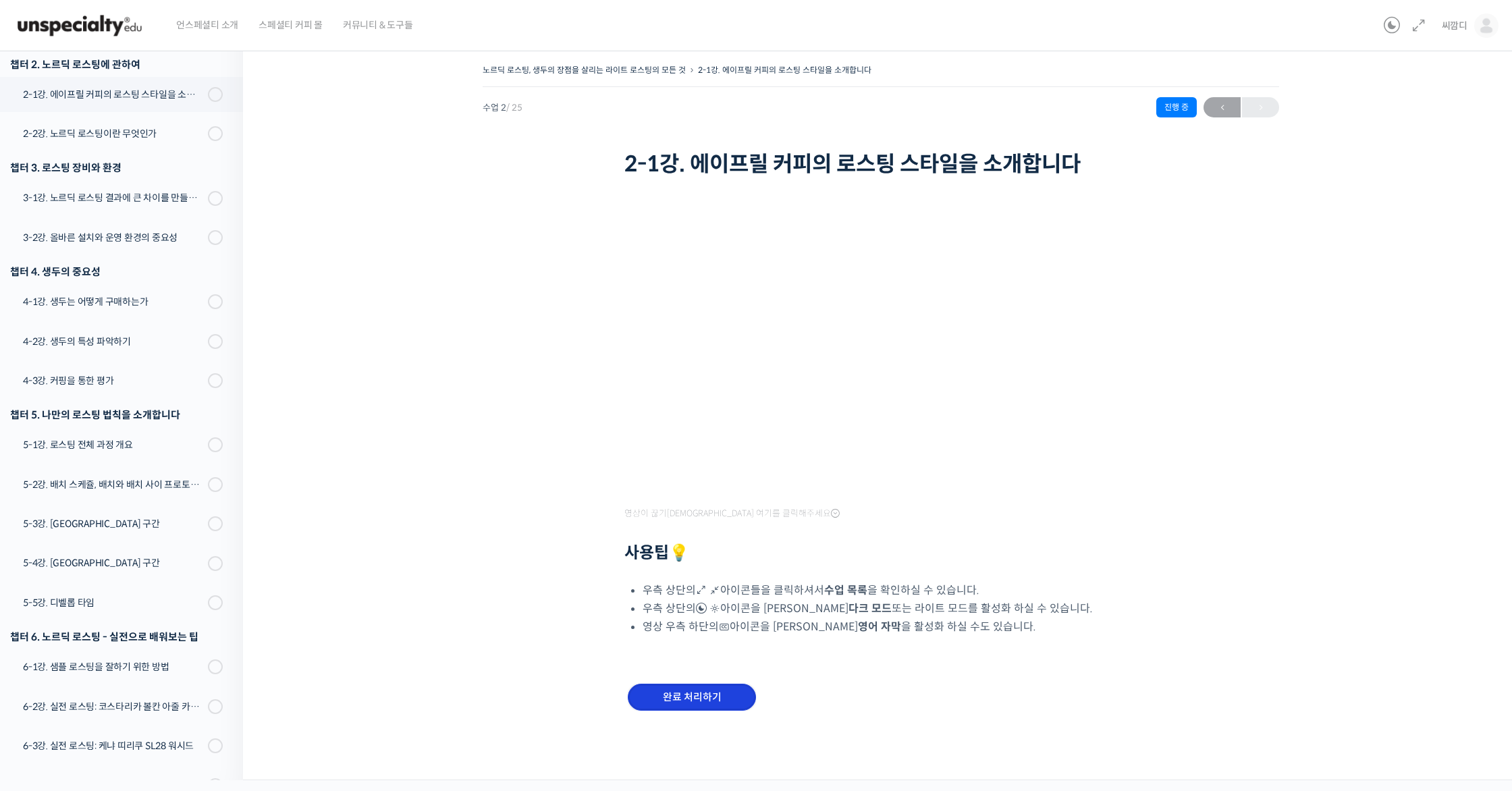
click at [701, 687] on input "완료 처리하기" at bounding box center [692, 697] width 128 height 27
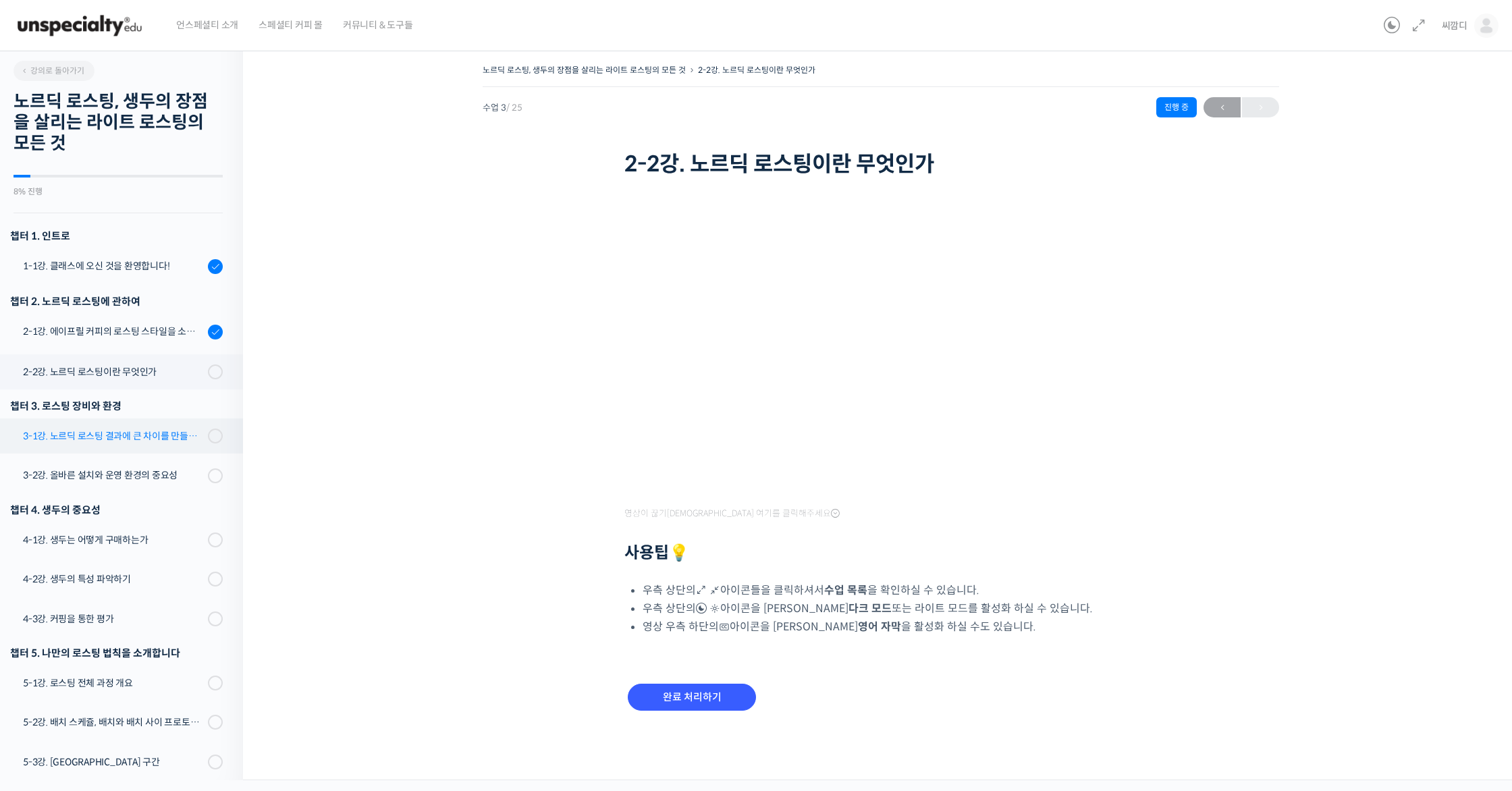
click at [94, 425] on link "3-1강. 노르딕 로스팅 결과에 큰 차이를 만들어내는 로스팅 머신의 종류와 환경" at bounding box center [118, 436] width 250 height 35
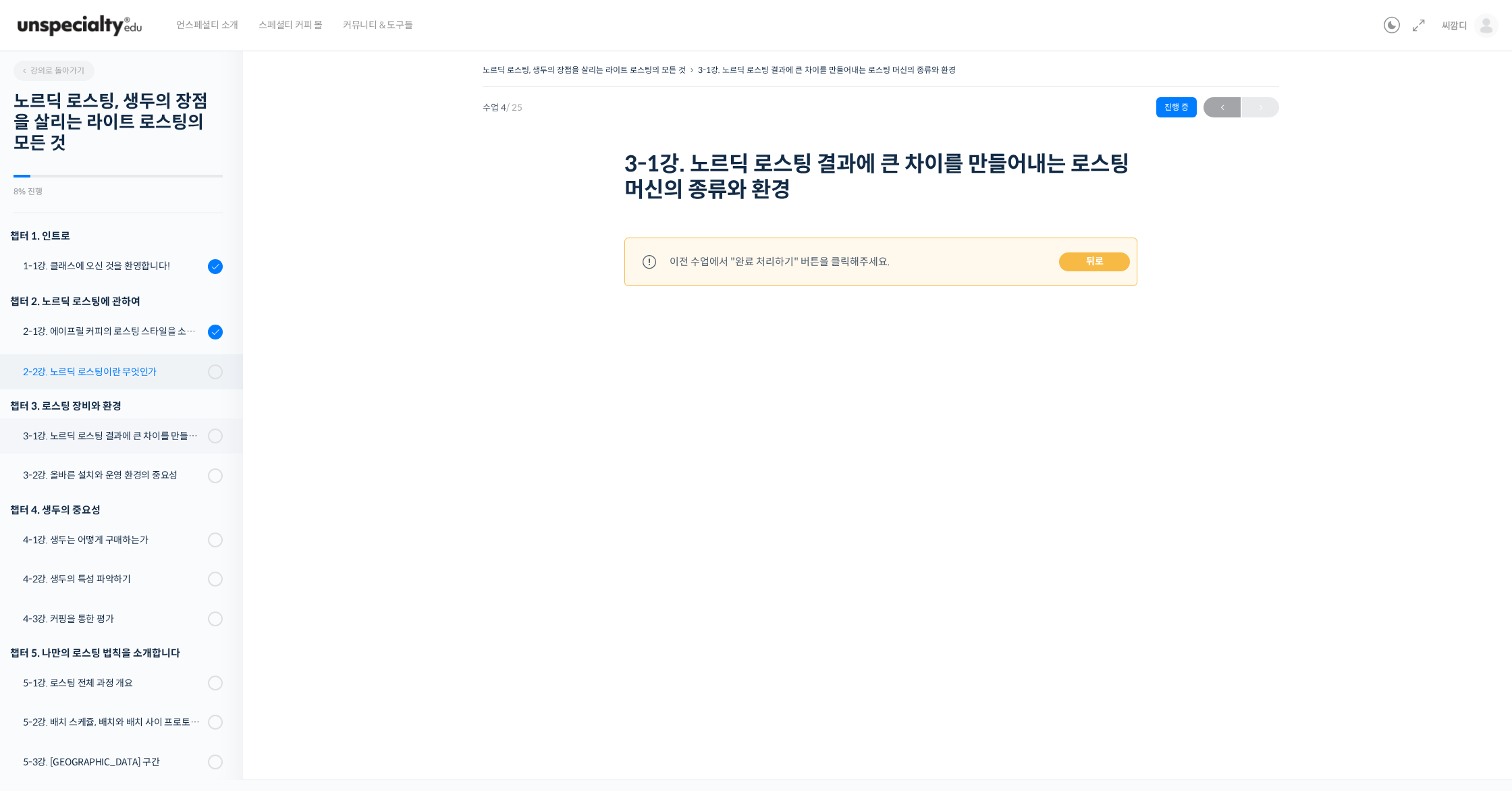
click at [159, 369] on div "2-2강. 노르딕 로스팅이란 무엇인가" at bounding box center [114, 372] width 181 height 15
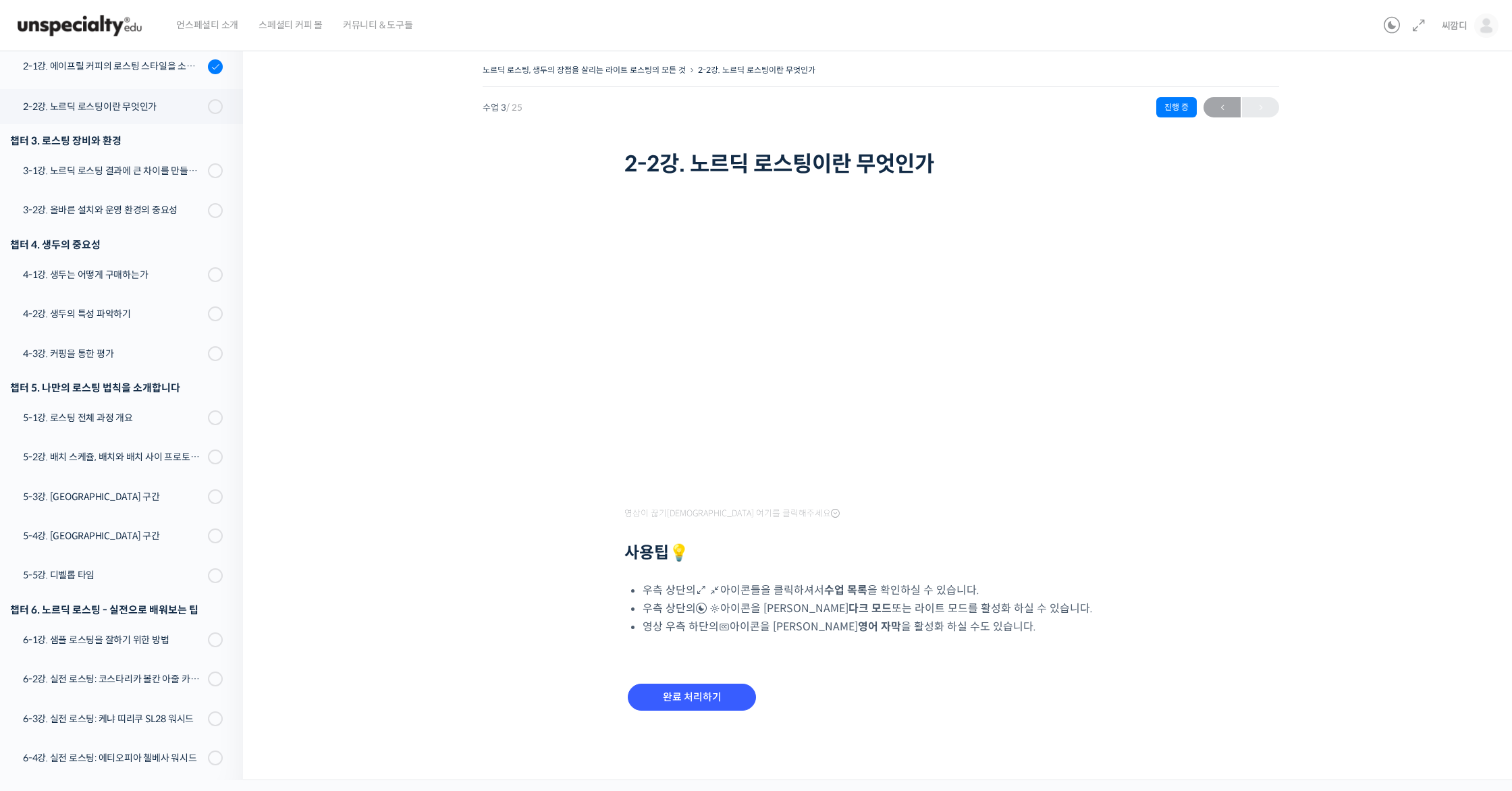
scroll to position [302, 0]
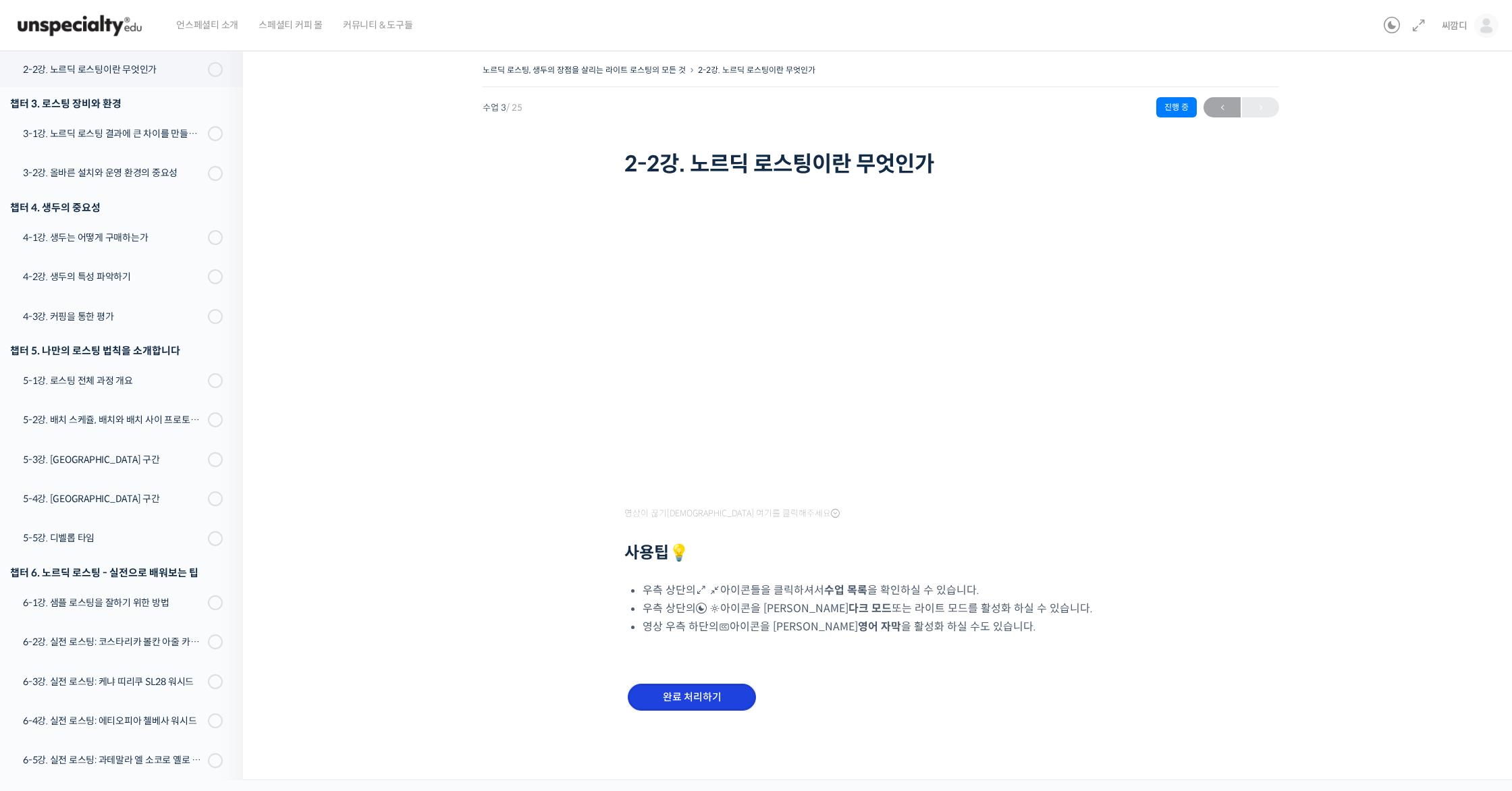
click at [699, 686] on input "완료 처리하기" at bounding box center [692, 697] width 128 height 27
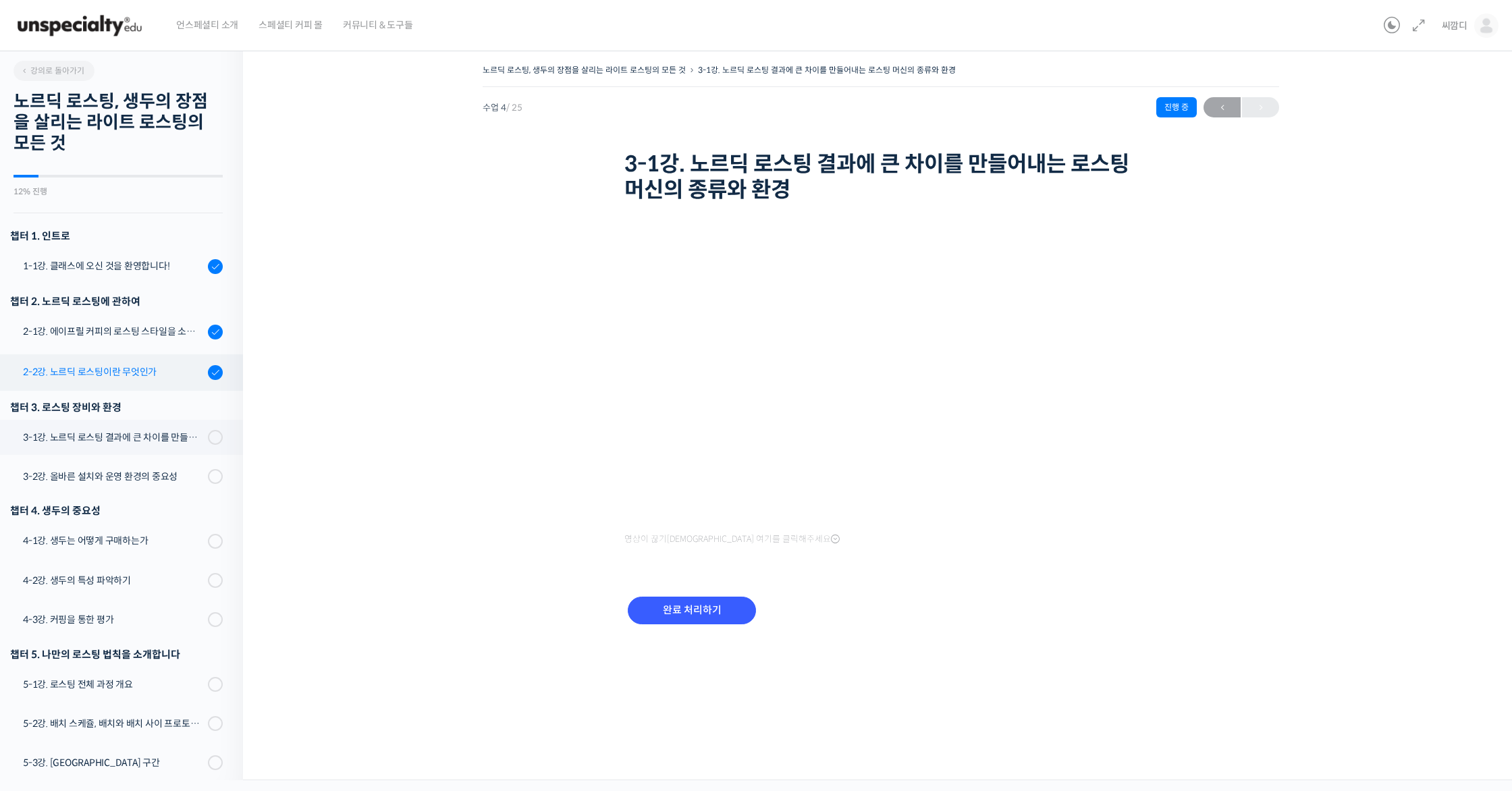
click at [140, 363] on link "2-2강. 노르딕 로스팅이란 무엇인가" at bounding box center [118, 372] width 250 height 37
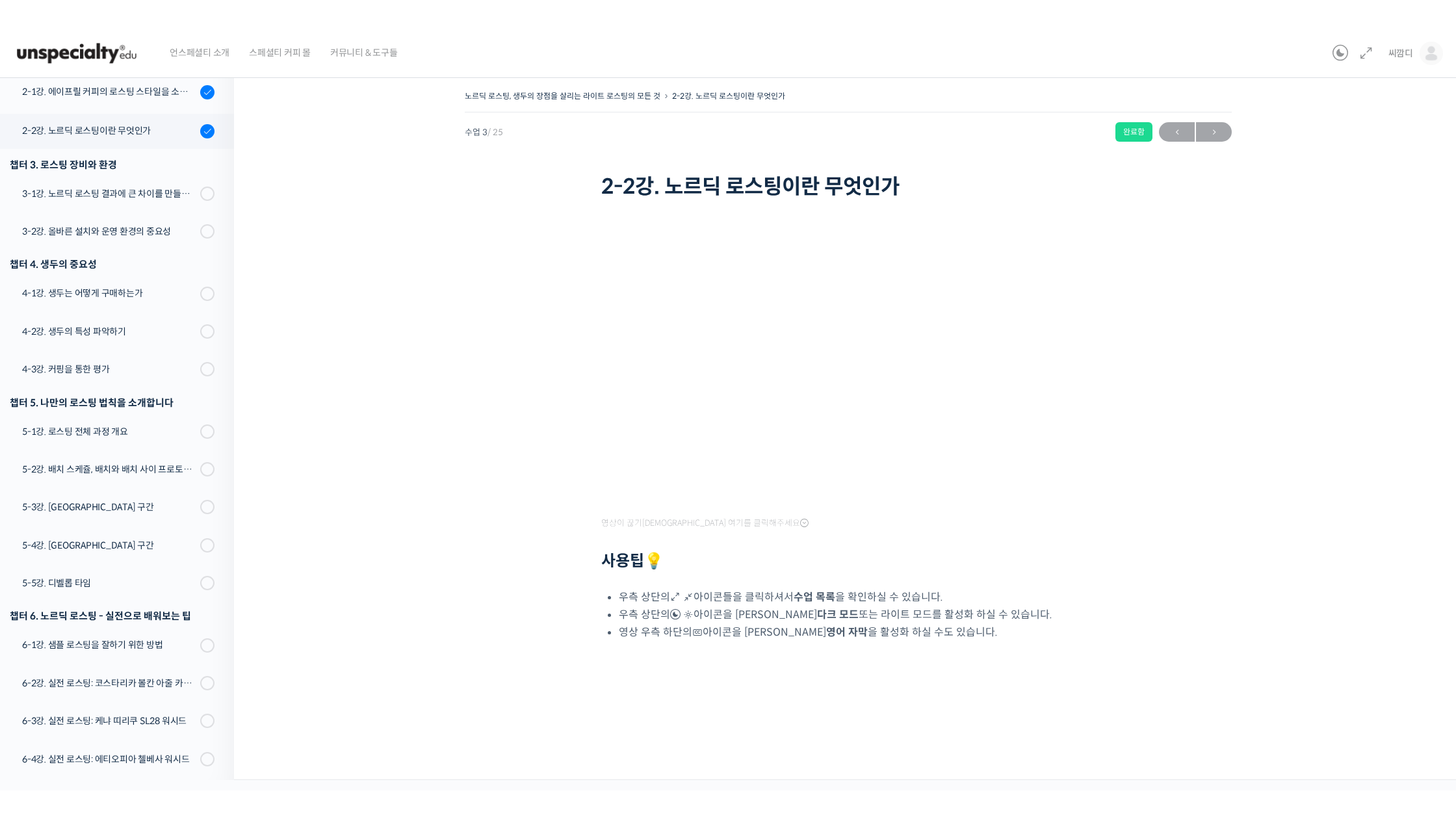
scroll to position [291, 0]
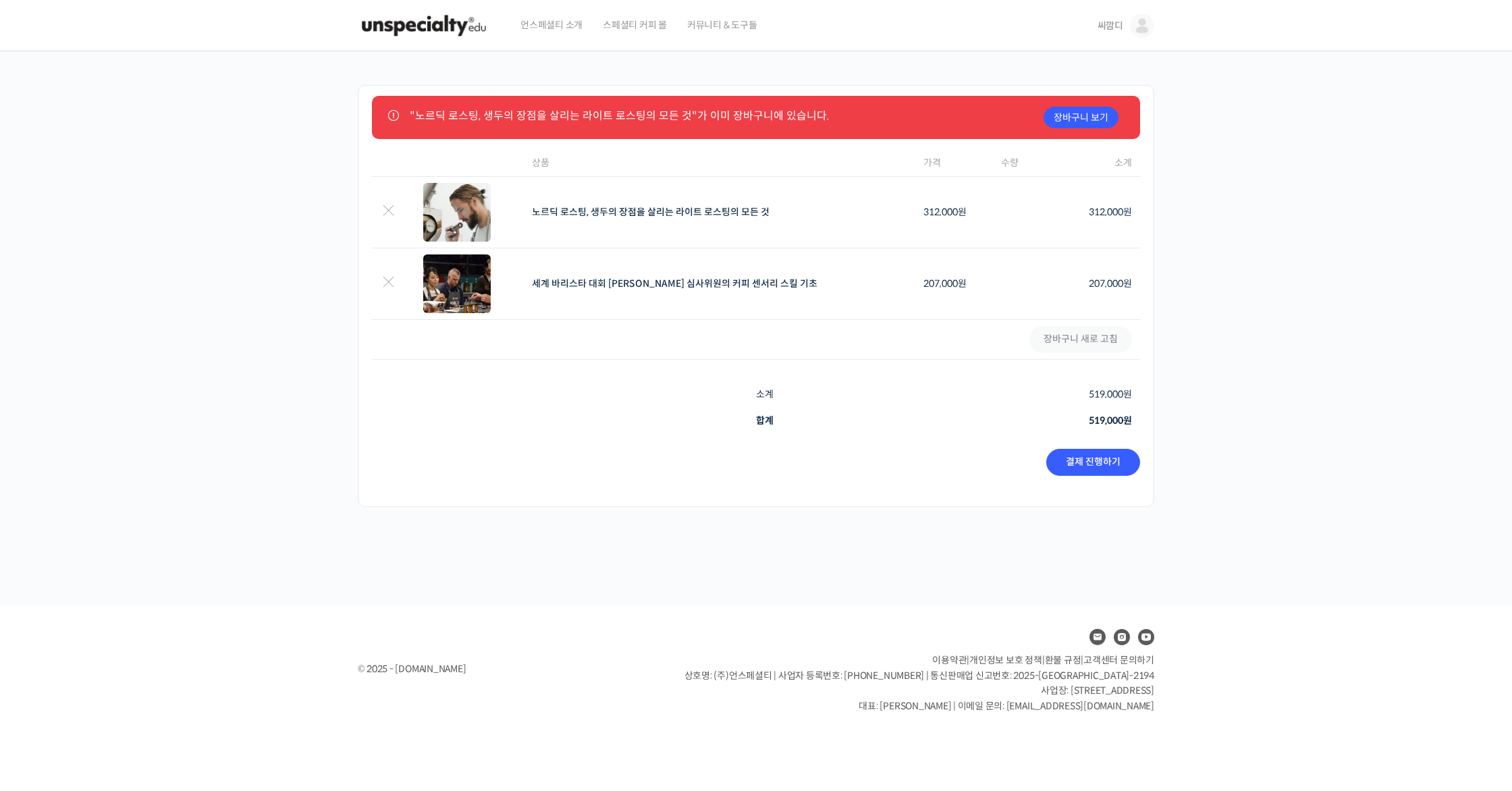
click at [1078, 13] on div "언스페셜티 소개 스페셜티 커피 몰 커뮤니티 & 도구들" at bounding box center [797, 25] width 573 height 51
click at [1105, 30] on span "씨깜디" at bounding box center [1110, 25] width 25 height 12
click at [434, 24] on img at bounding box center [424, 25] width 133 height 40
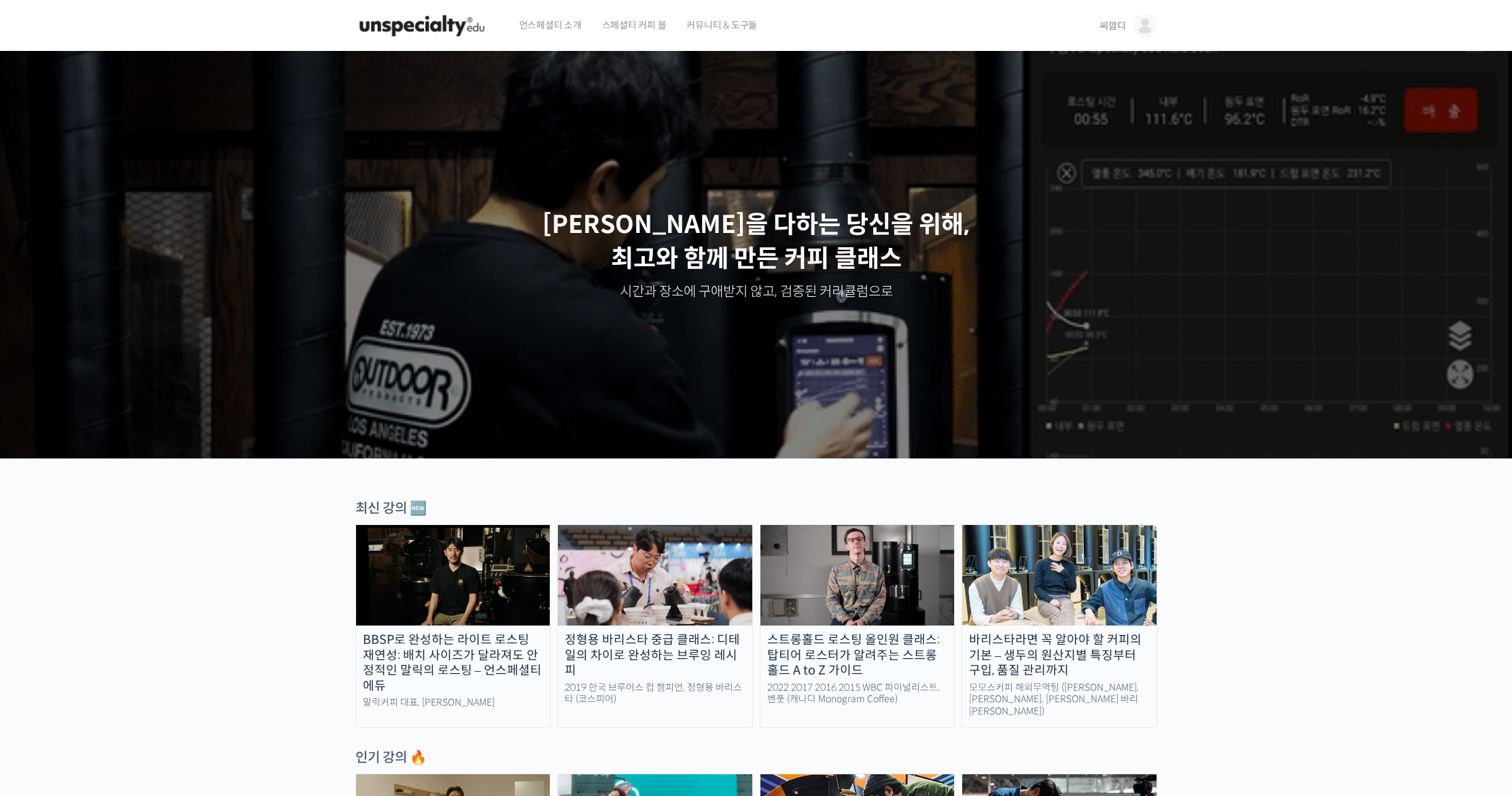
click at [1117, 43] on link "씨깜디" at bounding box center [1128, 26] width 57 height 52
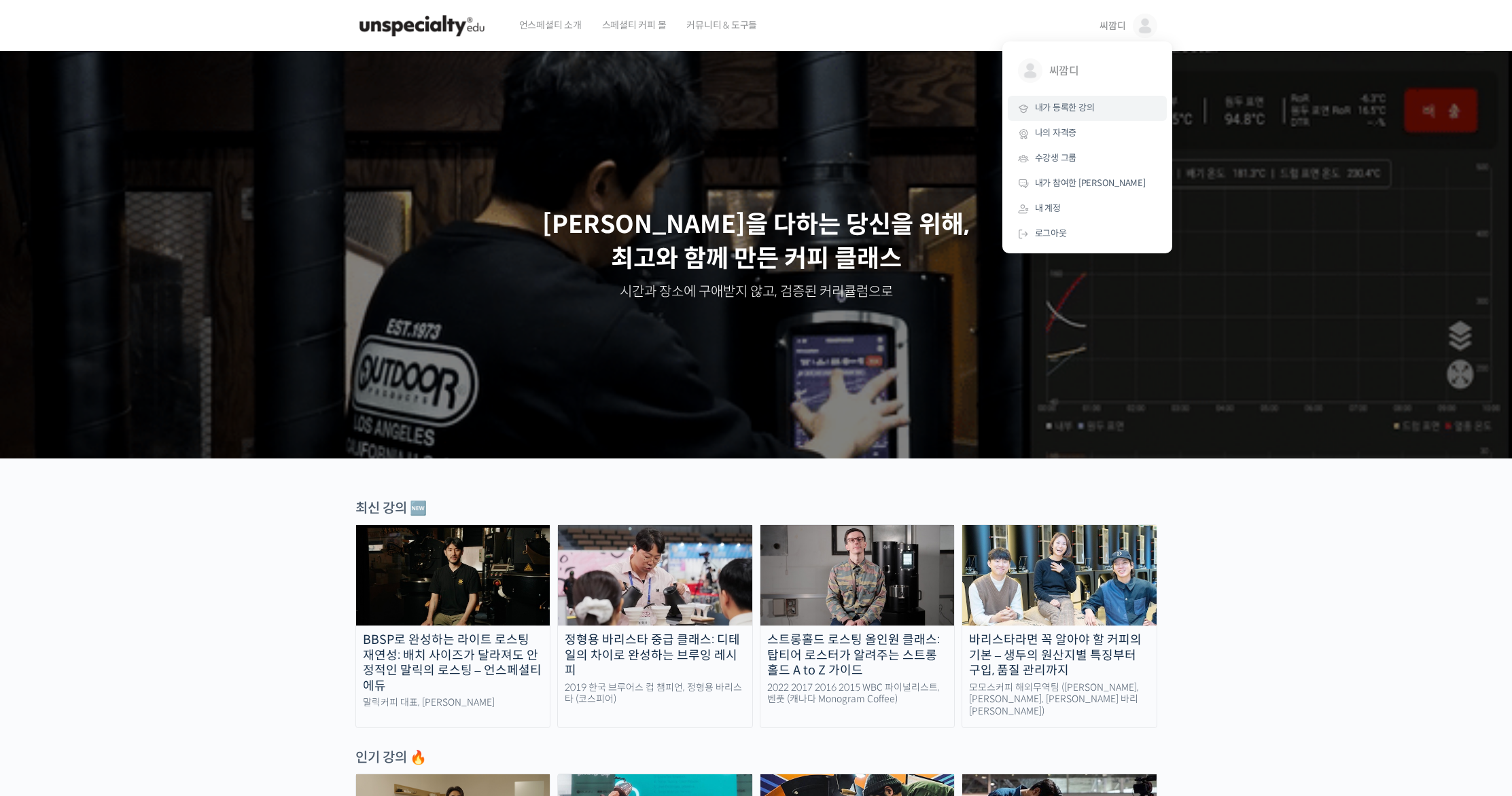
click at [1098, 109] on link "내가 등록한 강의" at bounding box center [1087, 108] width 159 height 25
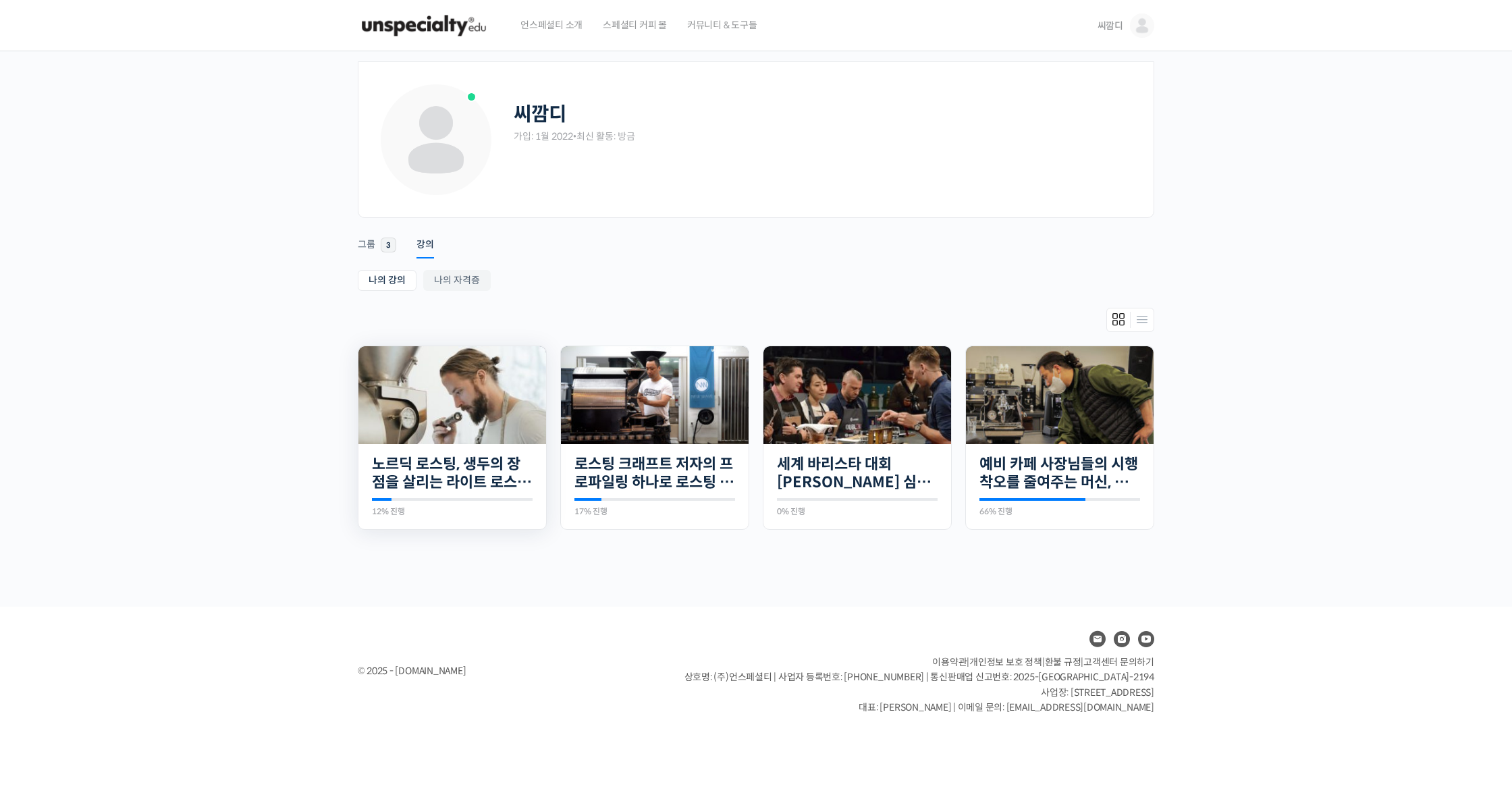
click at [470, 428] on img at bounding box center [452, 395] width 188 height 98
